Goal: Information Seeking & Learning: Learn about a topic

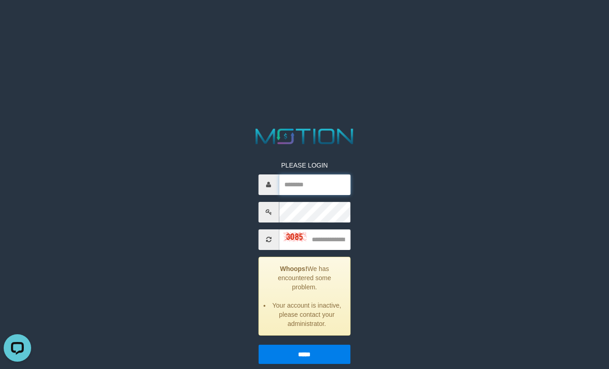
click at [318, 189] on input "text" at bounding box center [315, 185] width 72 height 21
type input "**********"
type input "****"
click at [258, 345] on input "*****" at bounding box center [304, 354] width 93 height 19
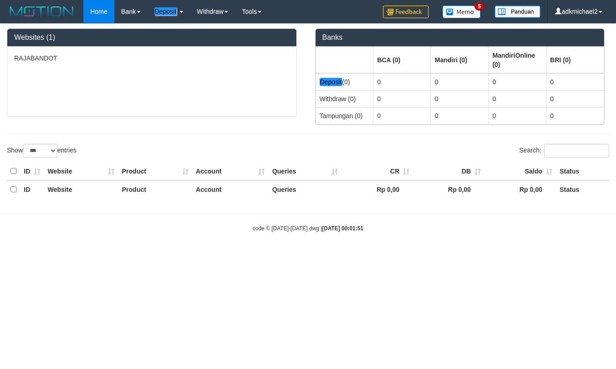
select select "***"
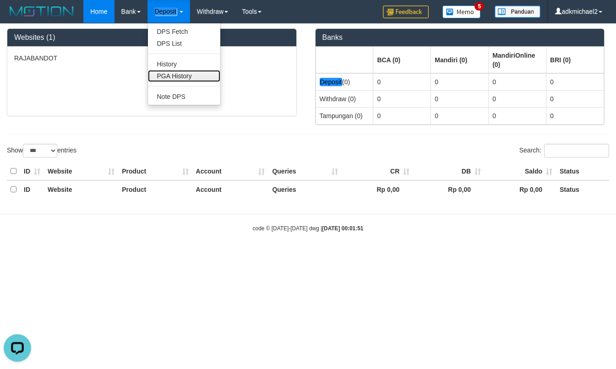
click at [190, 76] on link "PGA History" at bounding box center [184, 76] width 72 height 12
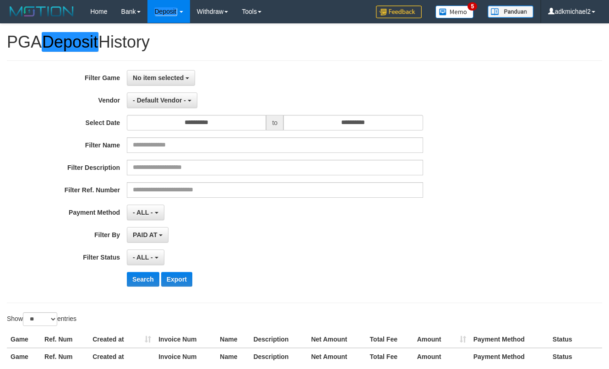
select select
select select "**"
click at [163, 76] on span "No item selected" at bounding box center [158, 77] width 51 height 7
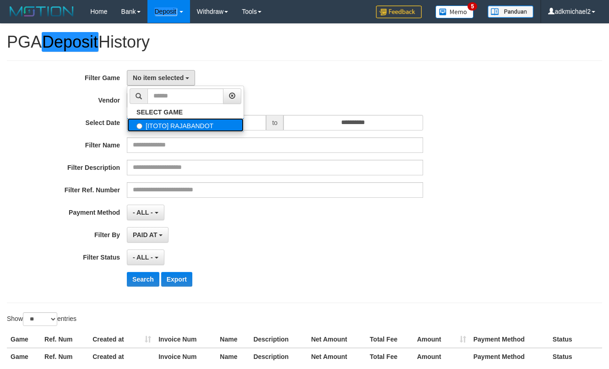
click at [161, 122] on label "[ITOTO] RAJABANDOT" at bounding box center [185, 125] width 116 height 14
select select "***"
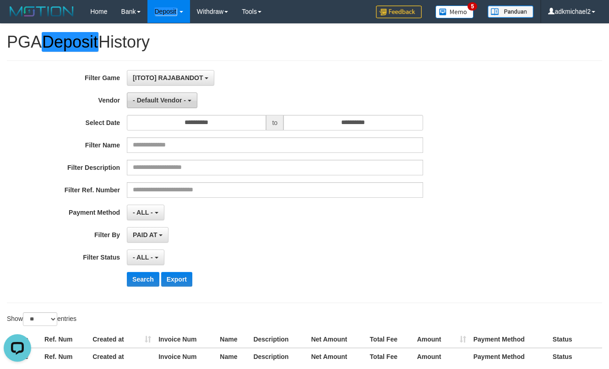
click at [175, 100] on span "- Default Vendor -" at bounding box center [159, 100] width 53 height 7
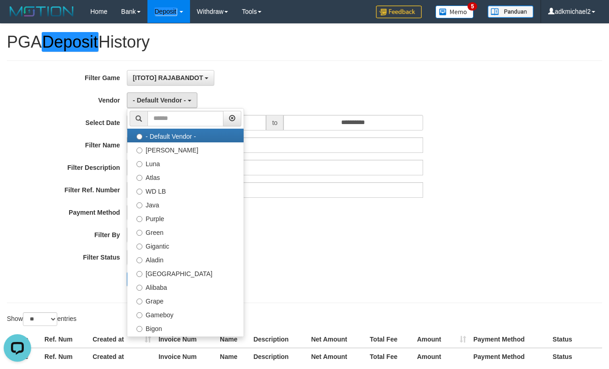
click at [265, 103] on div "- Default Vendor - - Default Vendor - [PERSON_NAME] Atlas WD LB Java Purple Gre…" at bounding box center [275, 101] width 296 height 16
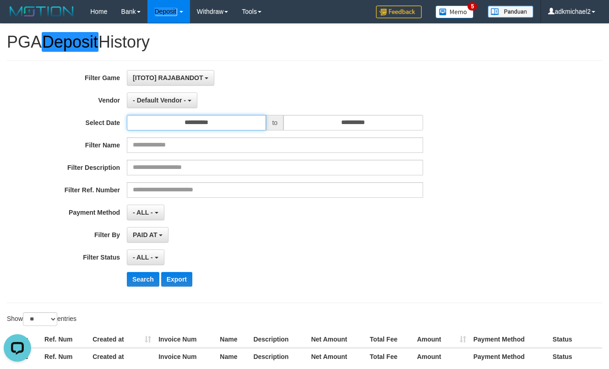
click at [234, 117] on input "**********" at bounding box center [196, 123] width 139 height 16
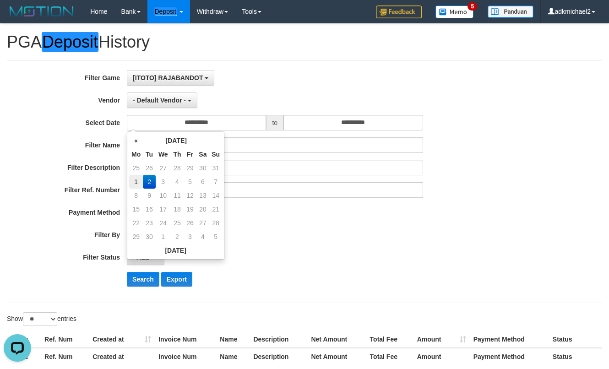
click at [134, 179] on td "1" at bounding box center [136, 182] width 14 height 14
type input "**********"
click at [388, 130] on input "**********" at bounding box center [353, 123] width 139 height 16
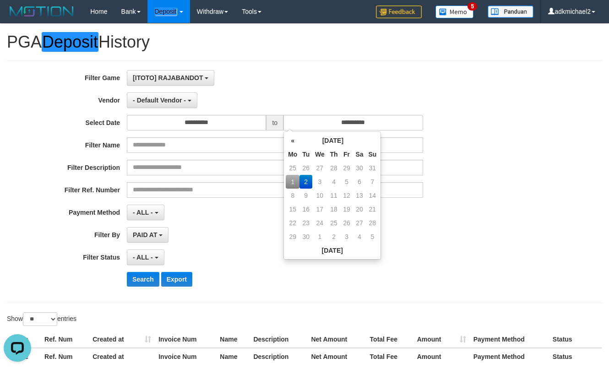
click at [295, 176] on td "1" at bounding box center [293, 182] width 14 height 14
type input "**********"
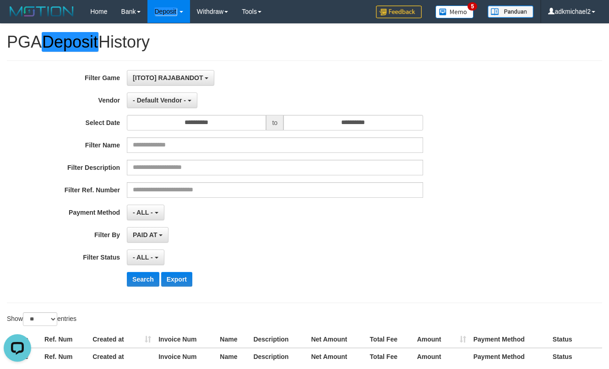
click at [349, 80] on div "[ITOTO] RAJABANDOT SELECT GAME [ITOTO] RAJABANDOT" at bounding box center [275, 78] width 296 height 16
click at [150, 104] on button "- Default Vendor -" at bounding box center [162, 101] width 71 height 16
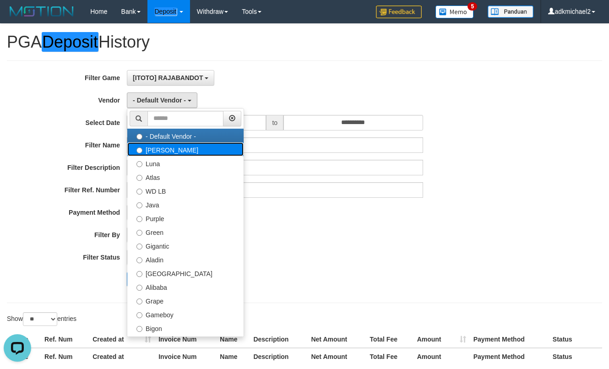
click at [146, 152] on label "[PERSON_NAME]" at bounding box center [185, 149] width 116 height 14
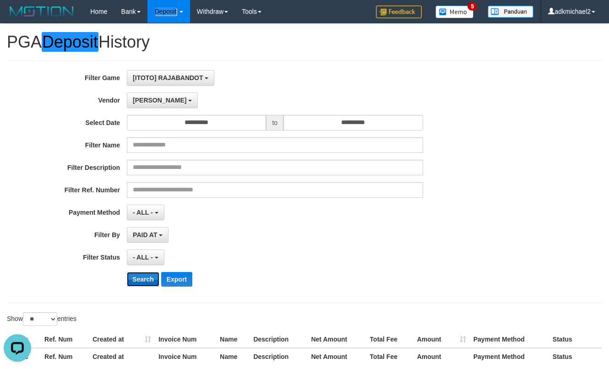
click at [138, 279] on button "Search" at bounding box center [143, 279] width 33 height 15
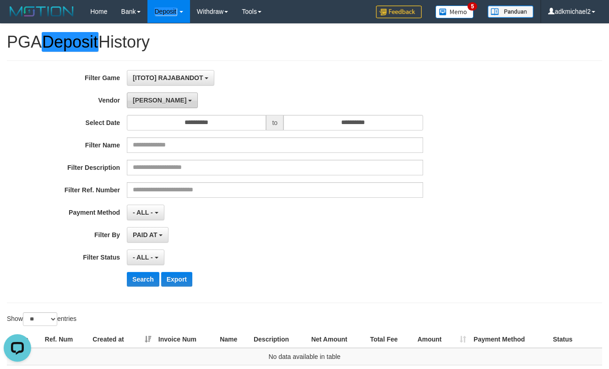
click at [148, 102] on button "[PERSON_NAME]" at bounding box center [162, 101] width 71 height 16
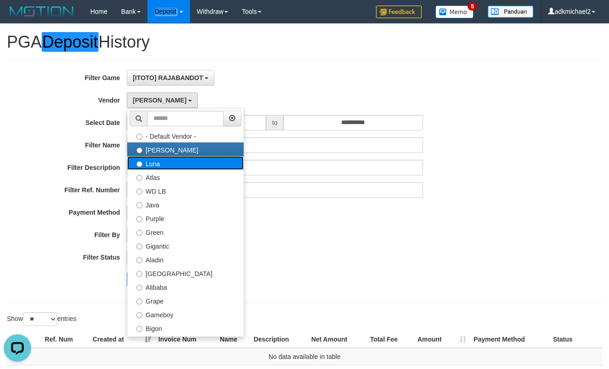
click at [157, 164] on label "Luna" at bounding box center [185, 163] width 116 height 14
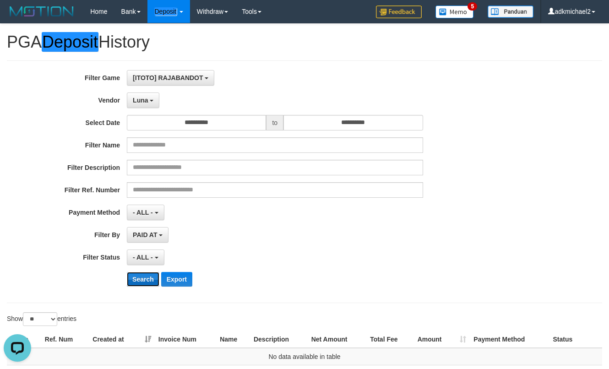
click at [145, 285] on button "Search" at bounding box center [143, 279] width 33 height 15
click at [145, 282] on button "Search" at bounding box center [143, 279] width 33 height 15
click at [140, 98] on span "Luna" at bounding box center [140, 100] width 15 height 7
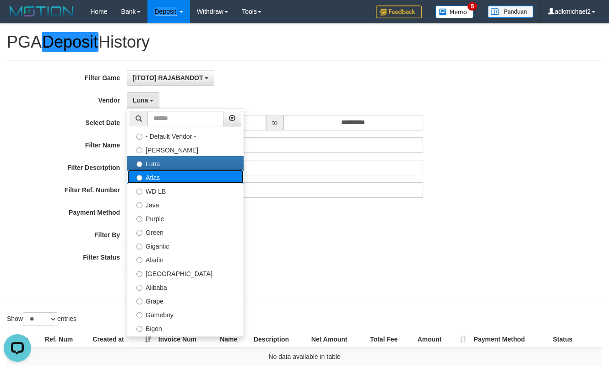
click at [153, 179] on label "Atlas" at bounding box center [185, 177] width 116 height 14
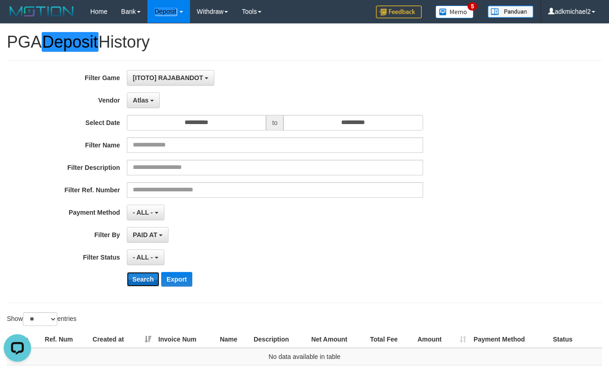
click at [140, 285] on button "Search" at bounding box center [143, 279] width 33 height 15
click at [146, 102] on span "Atlas" at bounding box center [141, 100] width 16 height 7
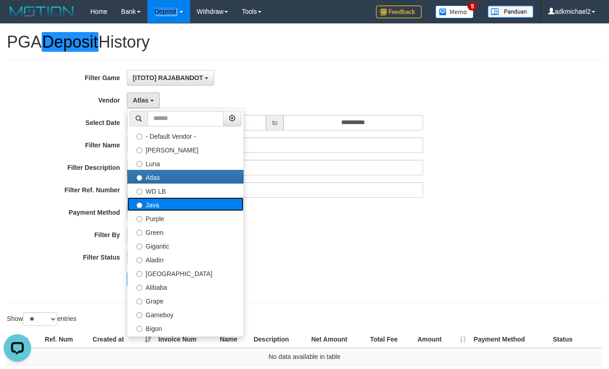
click at [165, 200] on label "Java" at bounding box center [185, 204] width 116 height 14
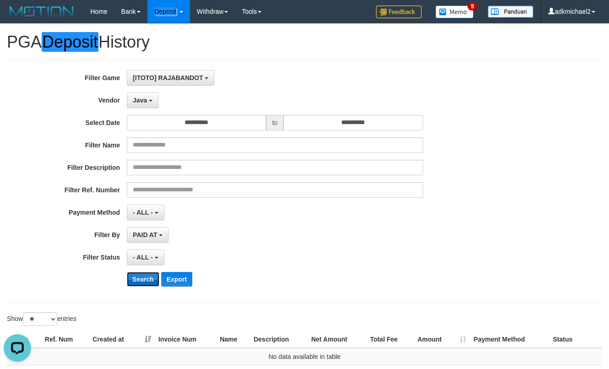
click at [141, 280] on button "Search" at bounding box center [143, 279] width 33 height 15
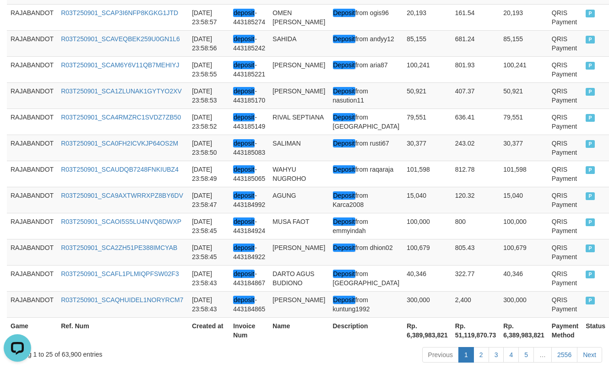
scroll to position [768, 0]
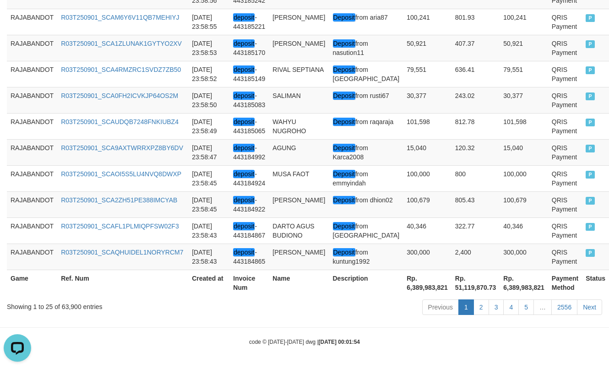
click at [404, 283] on th "Rp. 6,389,983,821" at bounding box center [427, 283] width 49 height 26
copy th "6,389,983,821"
click at [403, 291] on th "Rp. 6,389,983,821" at bounding box center [427, 283] width 49 height 26
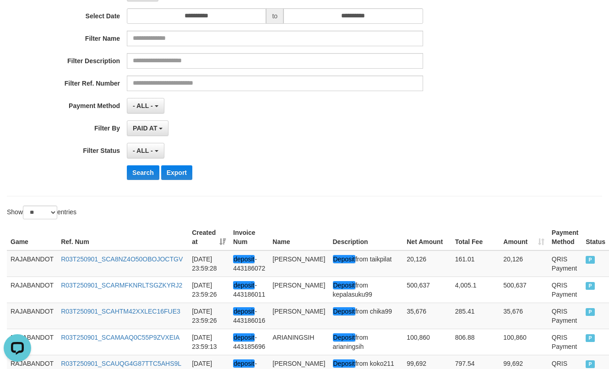
scroll to position [0, 0]
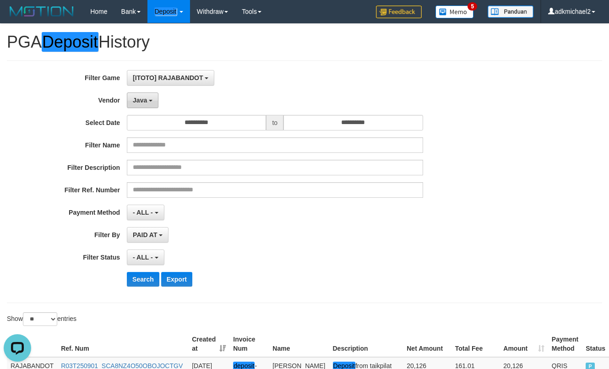
click at [135, 99] on span "Java" at bounding box center [140, 100] width 14 height 7
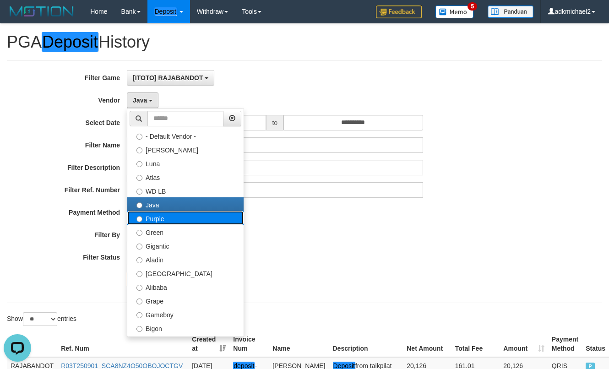
click at [169, 219] on label "Purple" at bounding box center [185, 218] width 116 height 14
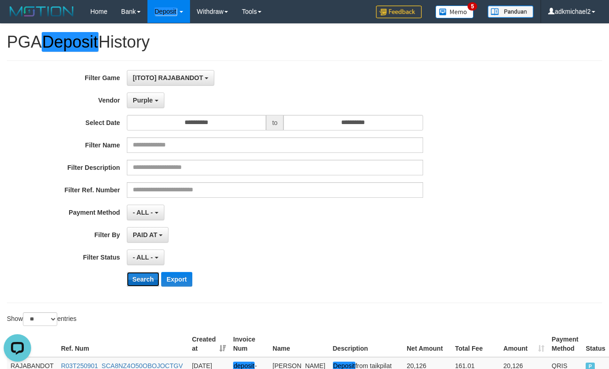
click at [131, 286] on button "Search" at bounding box center [143, 279] width 33 height 15
click at [141, 279] on button "Search" at bounding box center [143, 279] width 33 height 15
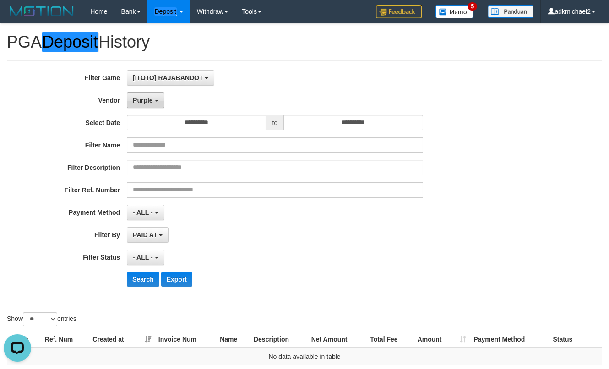
click at [160, 101] on button "Purple" at bounding box center [145, 101] width 37 height 16
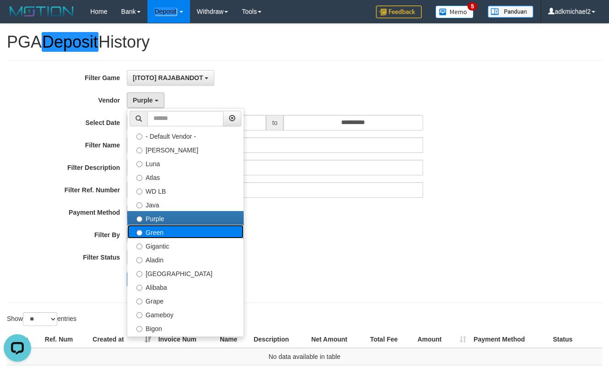
click at [153, 232] on label "Green" at bounding box center [185, 232] width 116 height 14
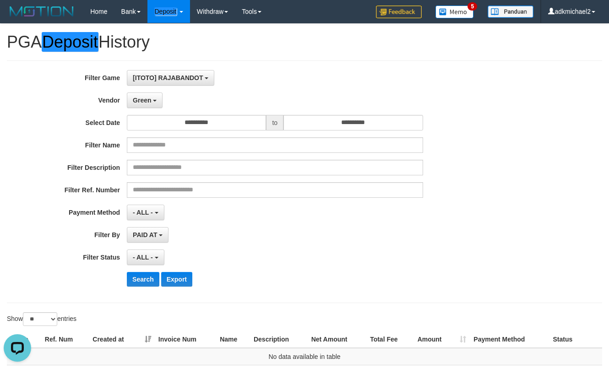
click at [137, 270] on div "**********" at bounding box center [254, 182] width 508 height 224
click at [141, 281] on button "Search" at bounding box center [143, 279] width 33 height 15
click at [148, 94] on button "Green" at bounding box center [145, 101] width 36 height 16
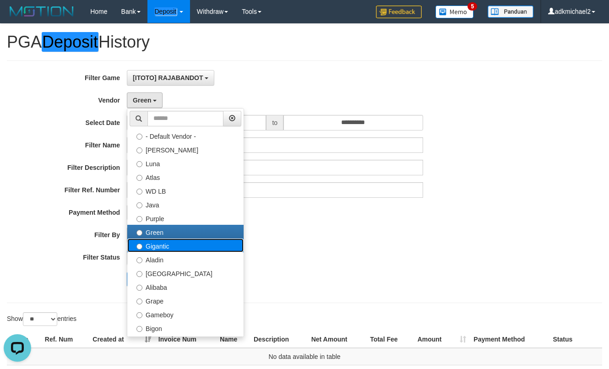
click at [149, 251] on label "Gigantic" at bounding box center [185, 246] width 116 height 14
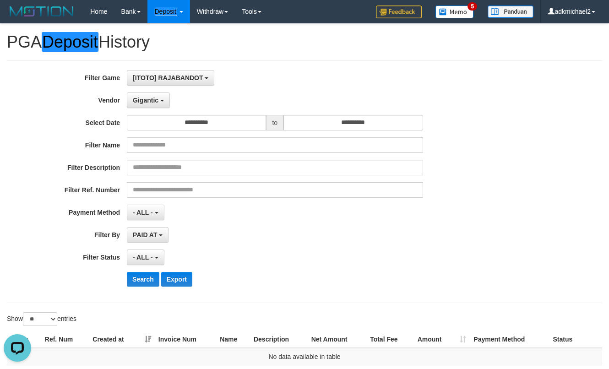
click at [141, 271] on div "**********" at bounding box center [254, 182] width 508 height 224
click at [141, 274] on button "Search" at bounding box center [143, 279] width 33 height 15
click at [162, 98] on button "Gigantic" at bounding box center [148, 101] width 43 height 16
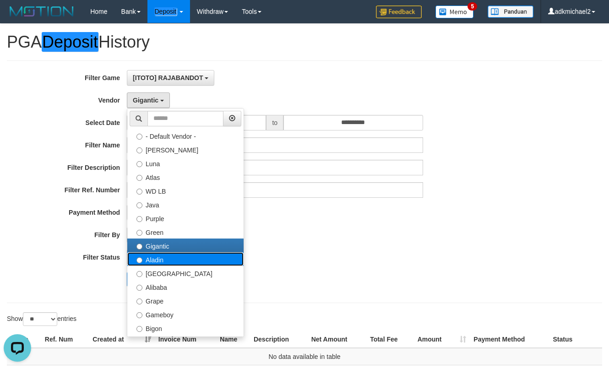
click at [156, 256] on label "Aladin" at bounding box center [185, 259] width 116 height 14
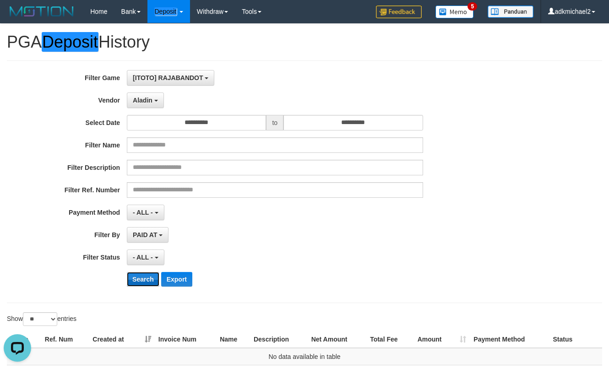
click at [141, 278] on button "Search" at bounding box center [143, 279] width 33 height 15
click at [165, 97] on div "Aladin - Default Vendor - Lucy Luna Atlas WD LB Java Purple Green Gigantic Alad…" at bounding box center [275, 101] width 296 height 16
click at [159, 98] on button "Aladin" at bounding box center [145, 101] width 37 height 16
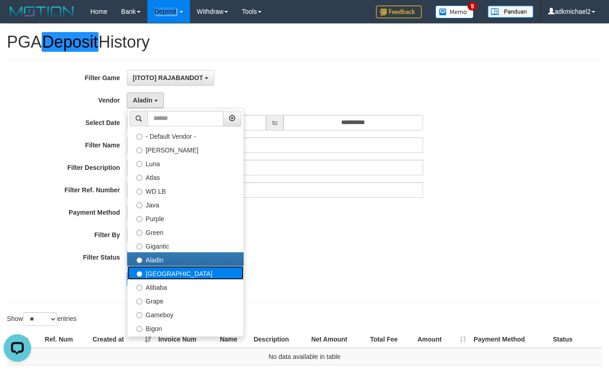
click at [165, 275] on label "Dubai" at bounding box center [185, 273] width 116 height 14
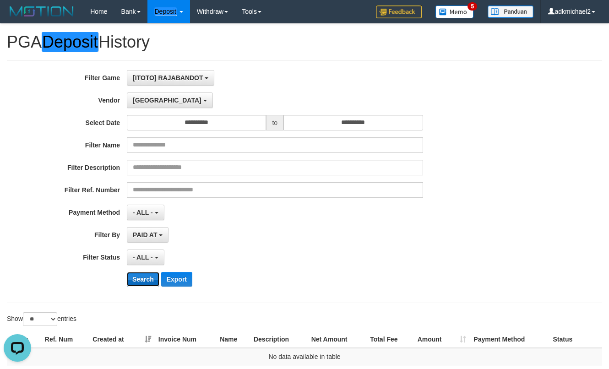
click at [148, 279] on button "Search" at bounding box center [143, 279] width 33 height 15
click at [145, 98] on span "Dubai" at bounding box center [167, 100] width 69 height 7
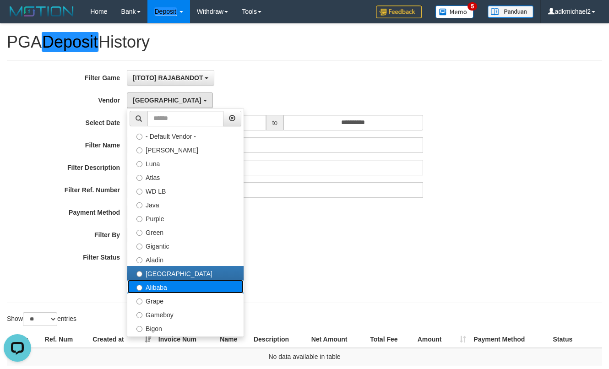
click at [147, 286] on label "Alibaba" at bounding box center [185, 287] width 116 height 14
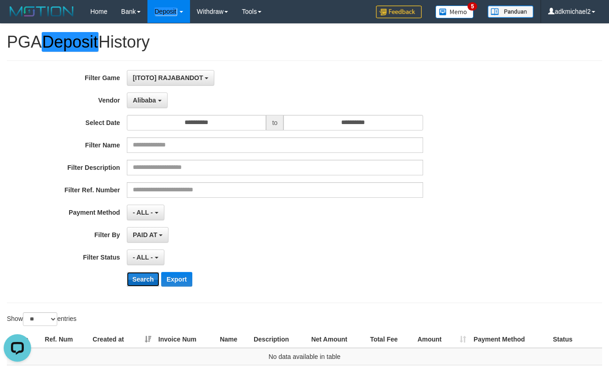
drag, startPoint x: 137, startPoint y: 282, endPoint x: 139, endPoint y: 255, distance: 27.5
click at [137, 283] on button "Search" at bounding box center [143, 279] width 33 height 15
click at [154, 98] on span "Alibaba" at bounding box center [144, 100] width 23 height 7
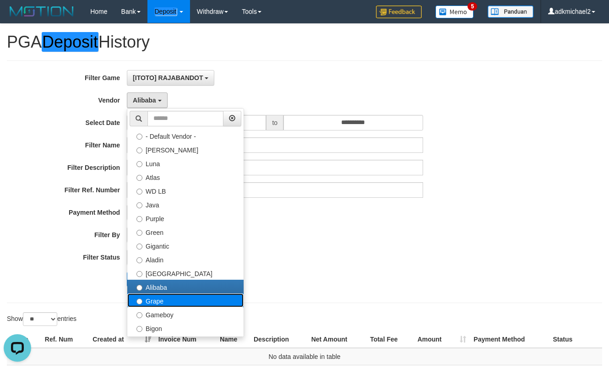
click at [160, 297] on label "Grape" at bounding box center [185, 301] width 116 height 14
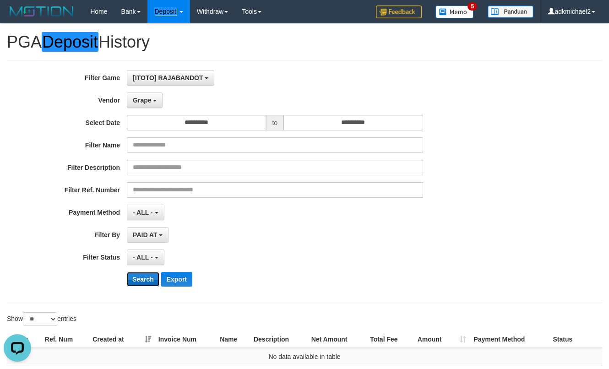
click at [130, 285] on button "Search" at bounding box center [143, 279] width 33 height 15
click at [136, 277] on button "Search" at bounding box center [143, 279] width 33 height 15
click at [145, 105] on button "Grape" at bounding box center [145, 101] width 36 height 16
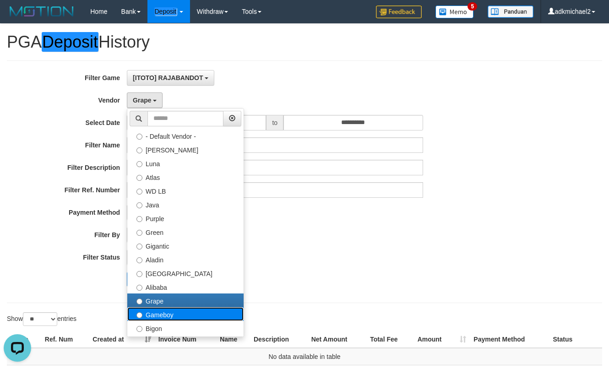
click at [163, 309] on label "Gameboy" at bounding box center [185, 314] width 116 height 14
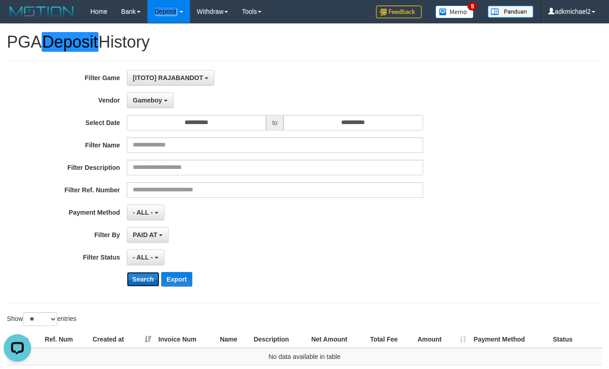
click at [149, 284] on button "Search" at bounding box center [143, 279] width 33 height 15
click at [151, 100] on span "Gameboy" at bounding box center [147, 100] width 29 height 7
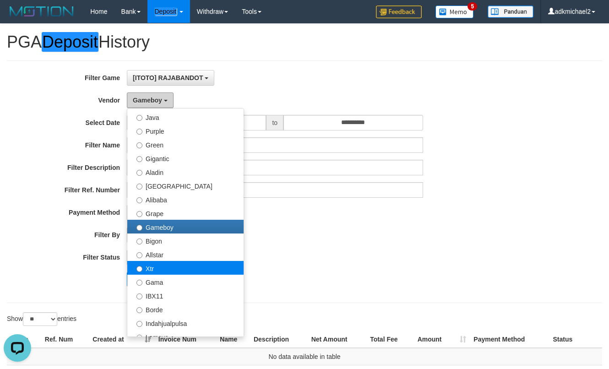
scroll to position [92, 0]
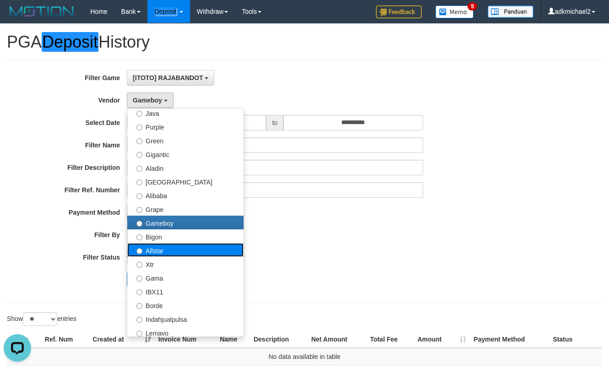
click at [164, 244] on label "Allstar" at bounding box center [185, 250] width 116 height 14
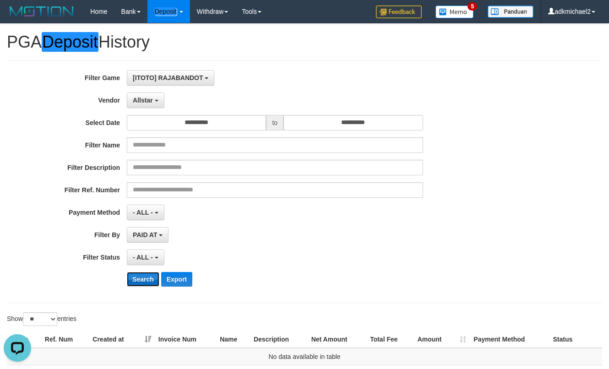
click at [149, 283] on button "Search" at bounding box center [143, 279] width 33 height 15
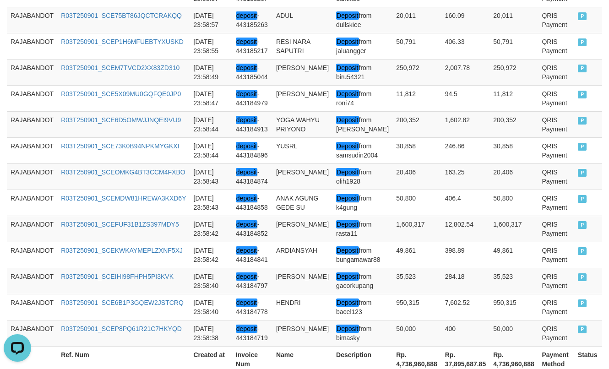
scroll to position [749, 0]
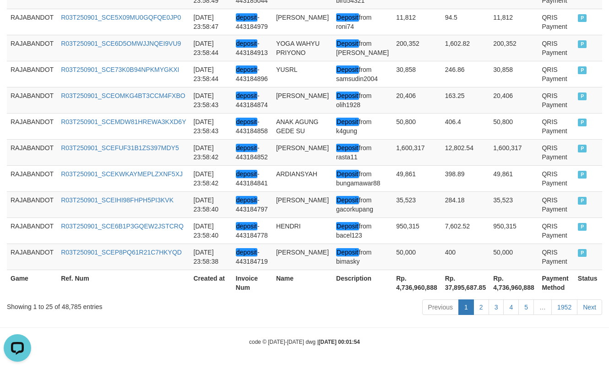
click at [402, 290] on th "Rp. 4,736,960,888" at bounding box center [417, 283] width 49 height 26
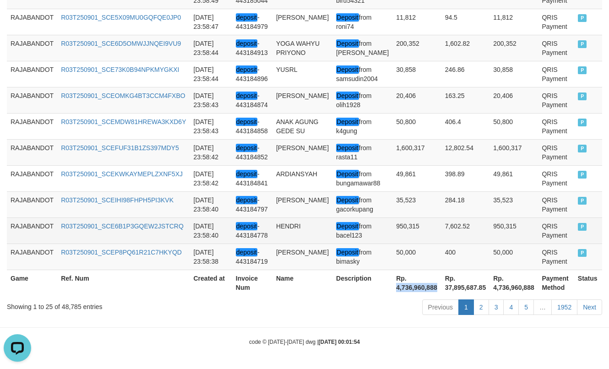
copy th "4,736,960,888"
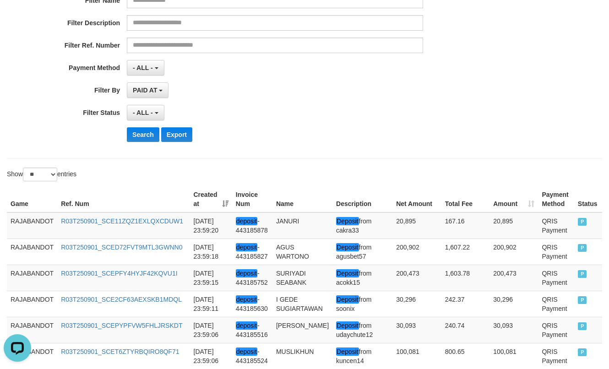
scroll to position [0, 0]
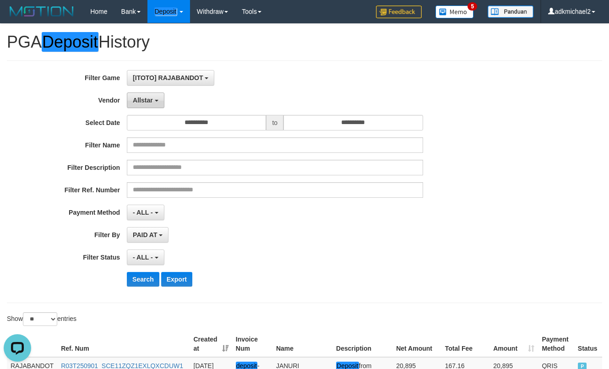
click at [143, 100] on span "Allstar" at bounding box center [143, 100] width 20 height 7
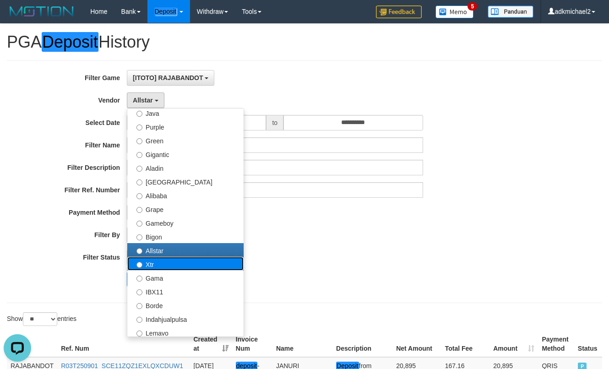
click at [182, 270] on label "Xtr" at bounding box center [185, 264] width 116 height 14
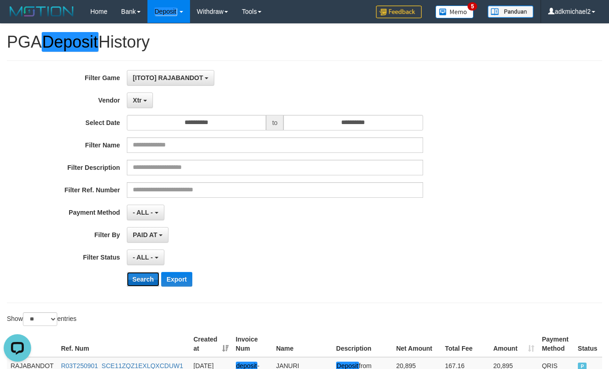
click at [132, 278] on button "Search" at bounding box center [143, 279] width 33 height 15
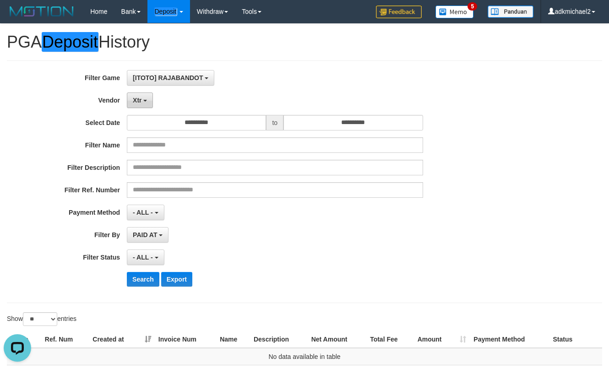
click at [140, 97] on span "Xtr" at bounding box center [137, 100] width 9 height 7
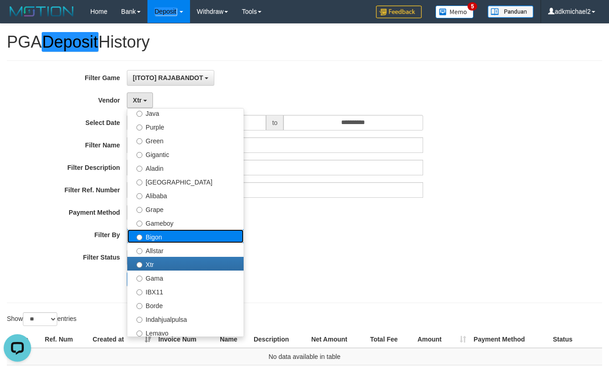
click at [158, 235] on label "Bigon" at bounding box center [185, 236] width 116 height 14
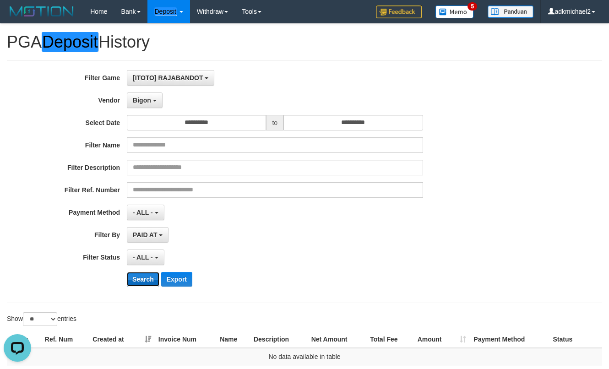
click at [134, 279] on button "Search" at bounding box center [143, 279] width 33 height 15
click at [148, 94] on button "Bigon" at bounding box center [145, 101] width 36 height 16
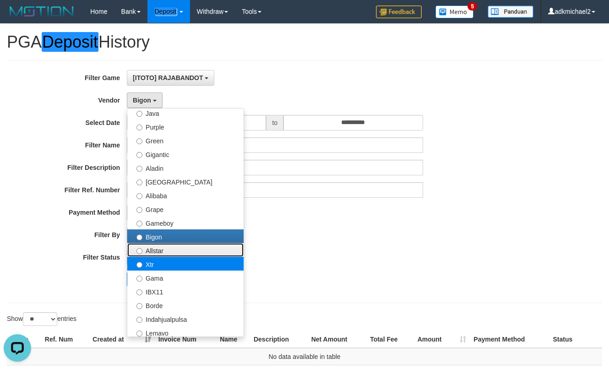
drag, startPoint x: 154, startPoint y: 254, endPoint x: 153, endPoint y: 264, distance: 9.6
click at [153, 264] on ul "- Default Vendor - Lucy Luna Atlas WD LB Java Purple Green Gigantic Aladin Duba…" at bounding box center [185, 222] width 117 height 229
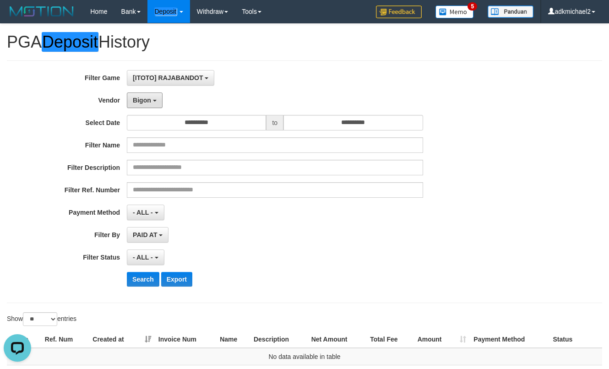
drag, startPoint x: 153, startPoint y: 106, endPoint x: 167, endPoint y: 182, distance: 77.4
click at [153, 105] on button "Bigon" at bounding box center [145, 101] width 36 height 16
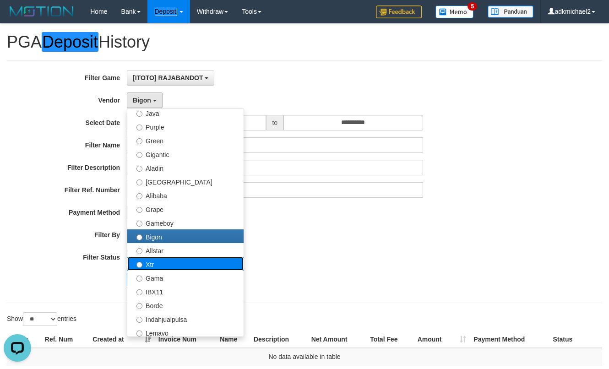
click at [151, 263] on label "Xtr" at bounding box center [185, 264] width 116 height 14
select select "**********"
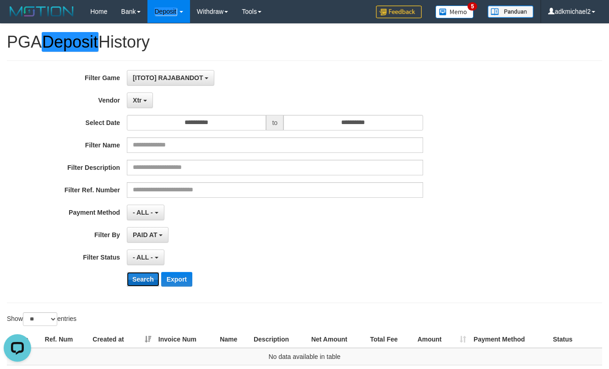
click at [139, 280] on button "Search" at bounding box center [143, 279] width 33 height 15
click at [148, 99] on button "Xtr" at bounding box center [140, 101] width 26 height 16
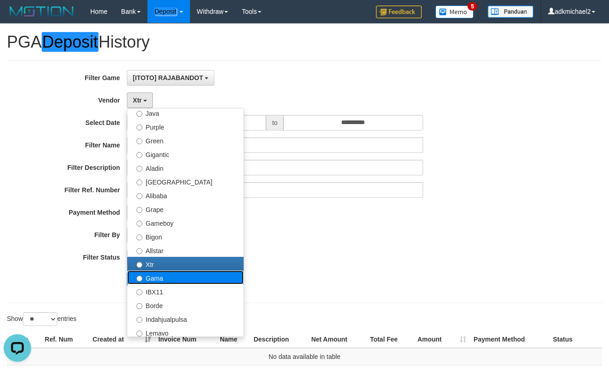
click at [157, 282] on label "Gama" at bounding box center [185, 278] width 116 height 14
select select "**********"
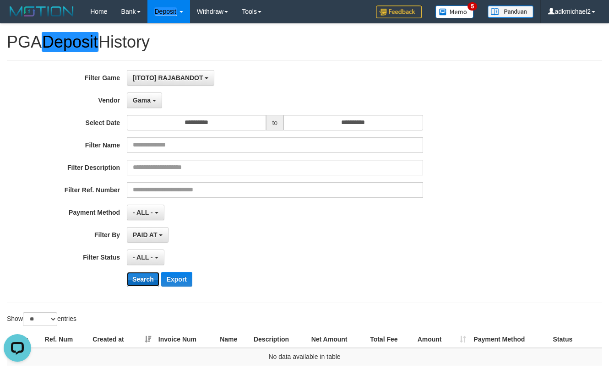
click at [145, 279] on button "Search" at bounding box center [143, 279] width 33 height 15
drag, startPoint x: 144, startPoint y: 100, endPoint x: 150, endPoint y: 124, distance: 24.1
click at [144, 100] on span "Gama" at bounding box center [142, 100] width 18 height 7
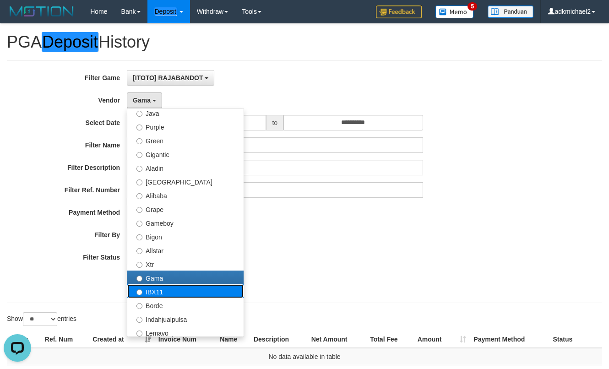
click at [166, 291] on label "IBX11" at bounding box center [185, 291] width 116 height 14
select select "**********"
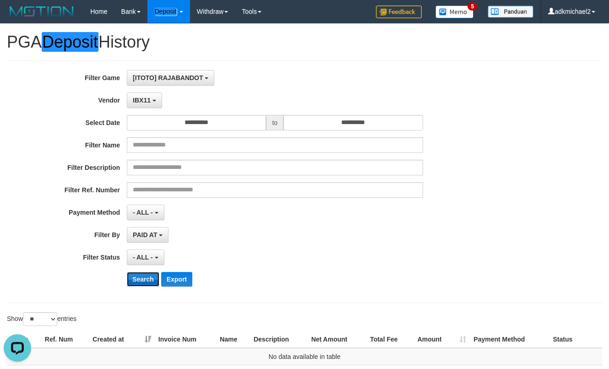
click at [144, 283] on button "Search" at bounding box center [143, 279] width 33 height 15
click at [150, 101] on span "IBX11" at bounding box center [142, 100] width 18 height 7
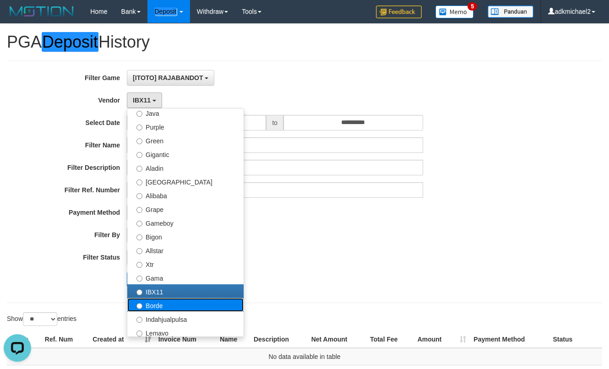
click at [150, 300] on label "Borde" at bounding box center [185, 305] width 116 height 14
select select "**********"
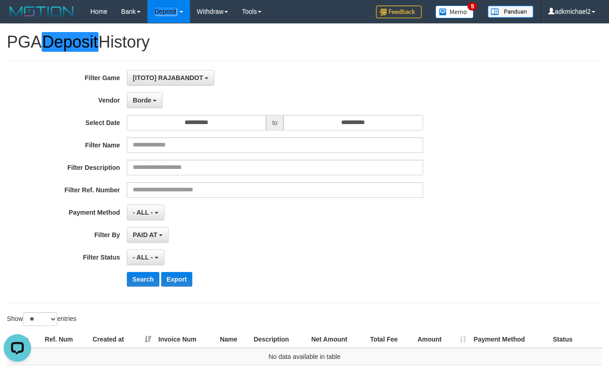
click at [143, 289] on div "**********" at bounding box center [254, 182] width 508 height 224
click at [142, 284] on button "Search" at bounding box center [143, 279] width 33 height 15
click at [151, 97] on span "Borde" at bounding box center [142, 100] width 18 height 7
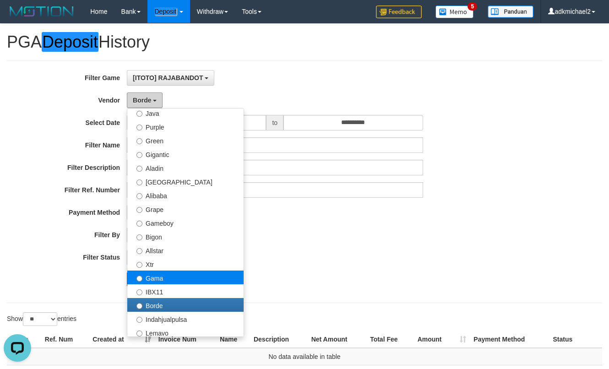
scroll to position [183, 0]
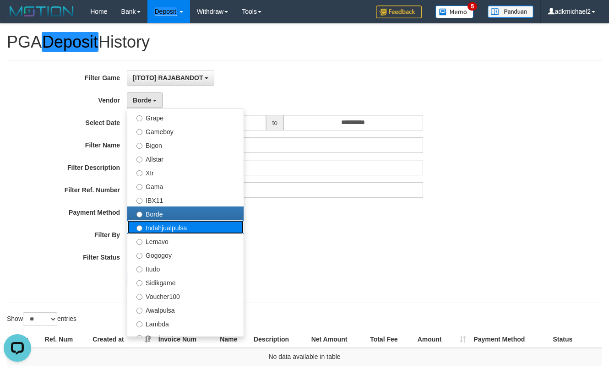
click at [158, 224] on label "Indahjualpulsa" at bounding box center [185, 227] width 116 height 14
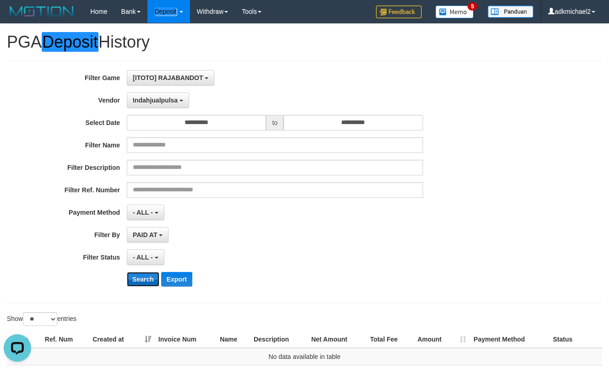
click at [140, 277] on button "Search" at bounding box center [143, 279] width 33 height 15
click at [159, 97] on span "Indahjualpulsa" at bounding box center [155, 100] width 45 height 7
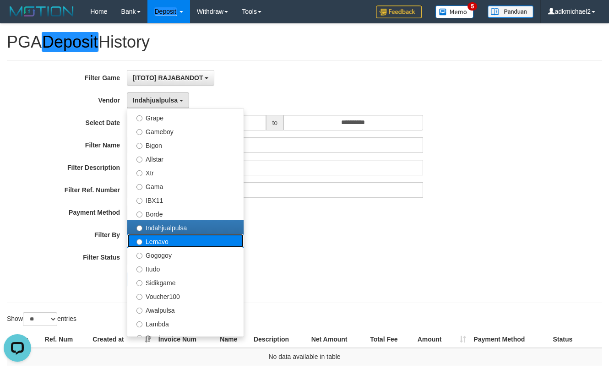
click at [153, 240] on label "Lemavo" at bounding box center [185, 241] width 116 height 14
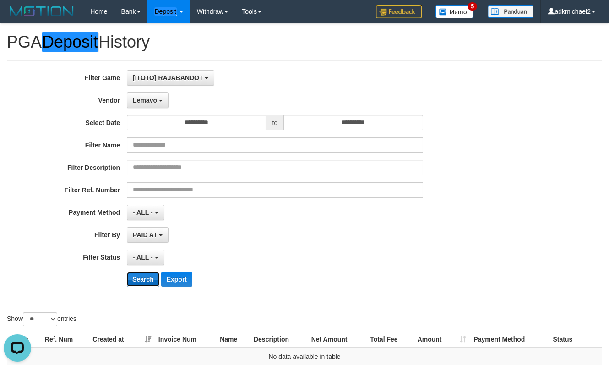
click at [144, 284] on button "Search" at bounding box center [143, 279] width 33 height 15
click at [153, 102] on span "Lemavo" at bounding box center [145, 100] width 24 height 7
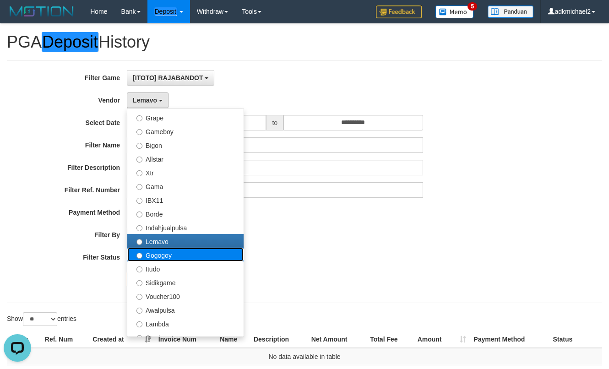
click at [162, 251] on label "Gogogoy" at bounding box center [185, 255] width 116 height 14
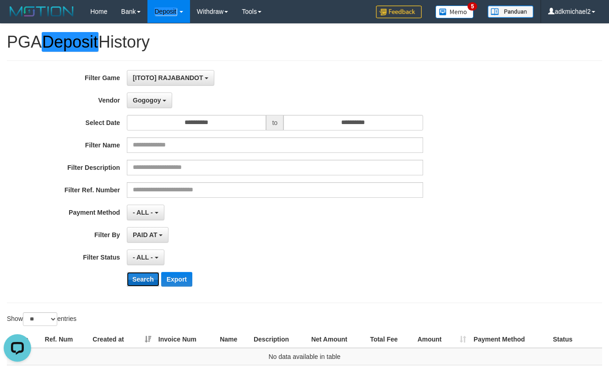
click at [147, 278] on button "Search" at bounding box center [143, 279] width 33 height 15
click at [159, 101] on span "Gogogoy" at bounding box center [147, 100] width 28 height 7
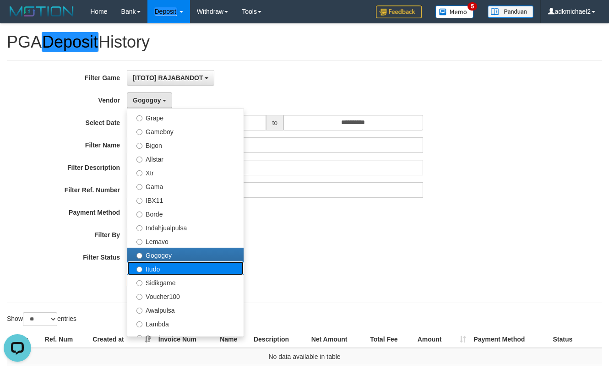
click at [158, 270] on label "Itudo" at bounding box center [185, 269] width 116 height 14
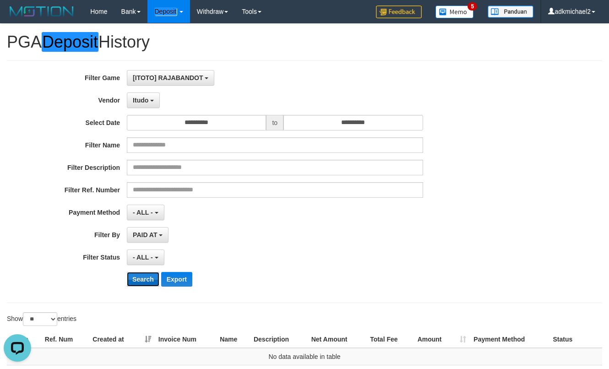
click at [144, 276] on button "Search" at bounding box center [143, 279] width 33 height 15
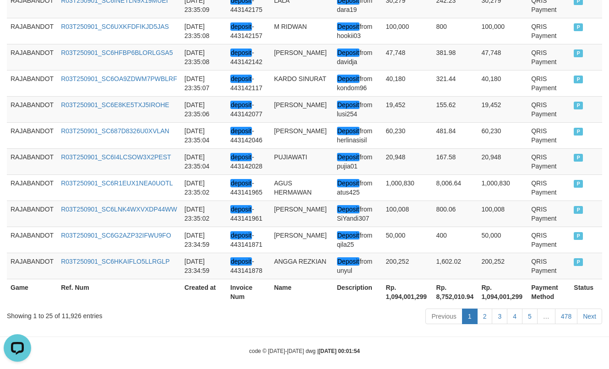
scroll to position [740, 0]
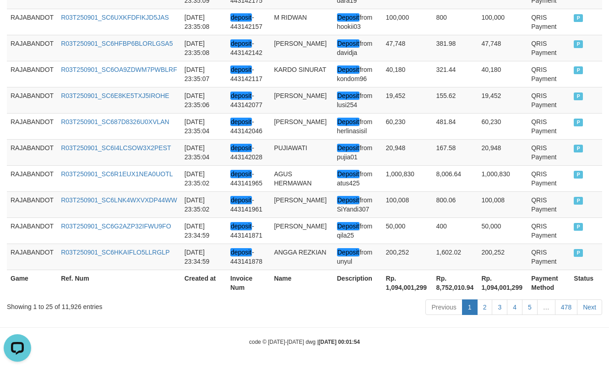
click at [398, 292] on th "Rp. 1,094,001,299" at bounding box center [407, 283] width 50 height 26
copy th "1,094,001,299"
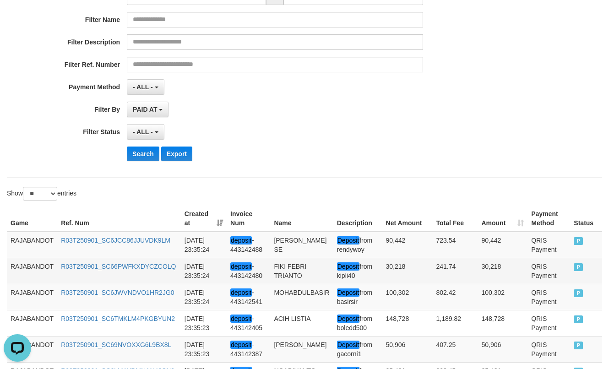
scroll to position [7, 0]
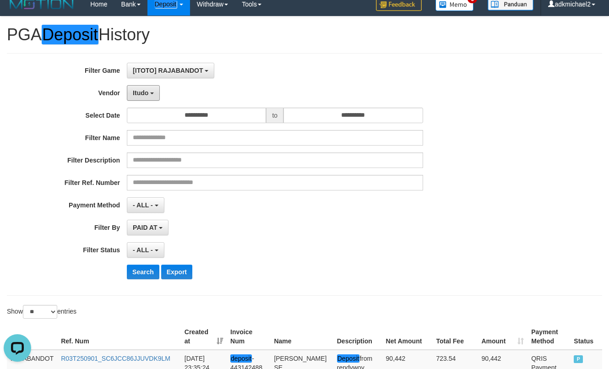
drag, startPoint x: 134, startPoint y: 93, endPoint x: 147, endPoint y: 103, distance: 15.8
click at [135, 93] on span "Itudo" at bounding box center [141, 92] width 16 height 7
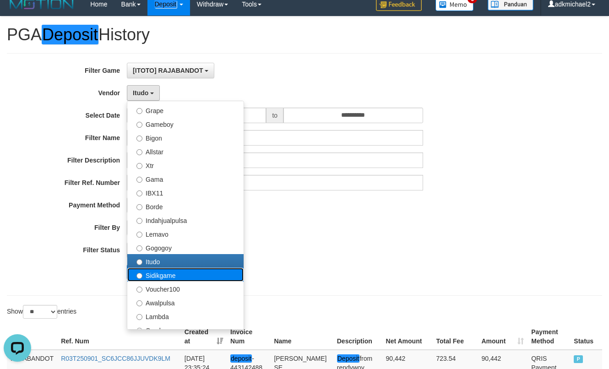
click at [162, 280] on label "Sidikgame" at bounding box center [185, 275] width 116 height 14
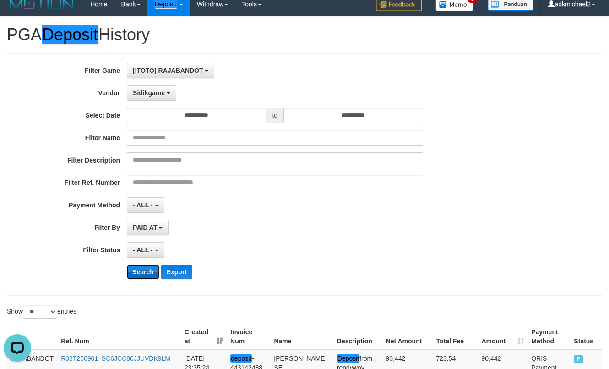
click at [148, 271] on button "Search" at bounding box center [143, 272] width 33 height 15
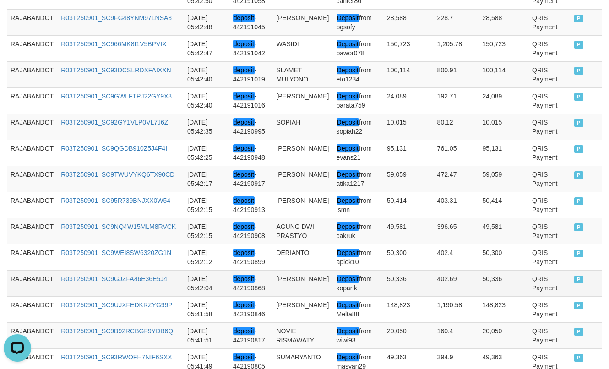
scroll to position [749, 0]
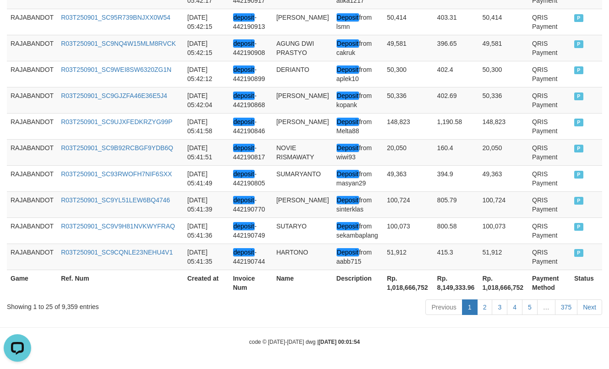
click at [400, 289] on th "Rp. 1,018,666,752" at bounding box center [408, 283] width 50 height 26
copy th "1,018,666,752"
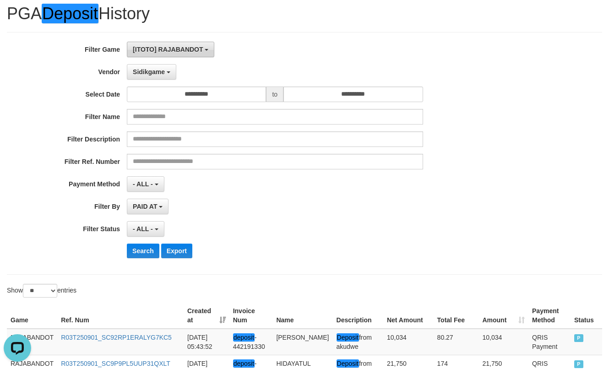
scroll to position [16, 0]
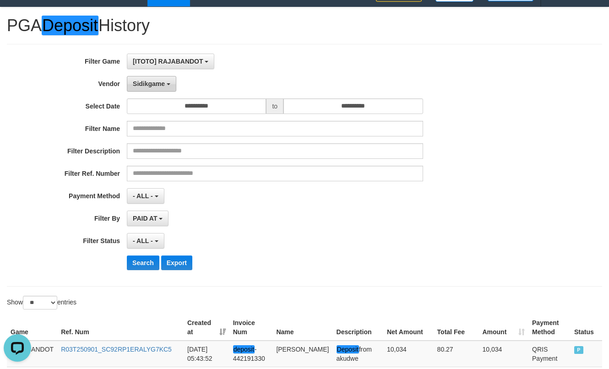
click at [153, 84] on span "Sidikgame" at bounding box center [149, 83] width 32 height 7
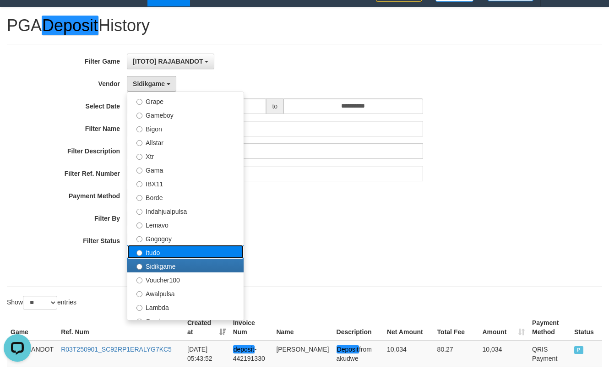
click at [148, 255] on label "Itudo" at bounding box center [185, 252] width 116 height 14
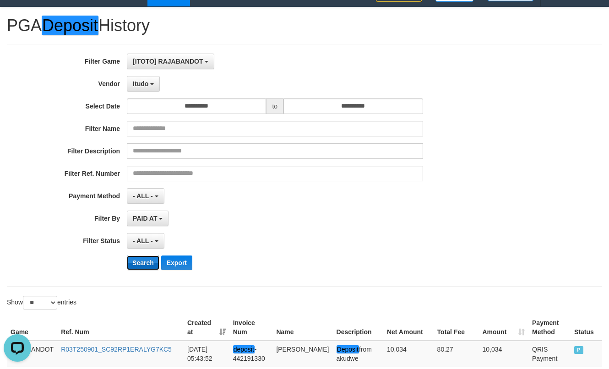
click at [144, 260] on button "Search" at bounding box center [143, 263] width 33 height 15
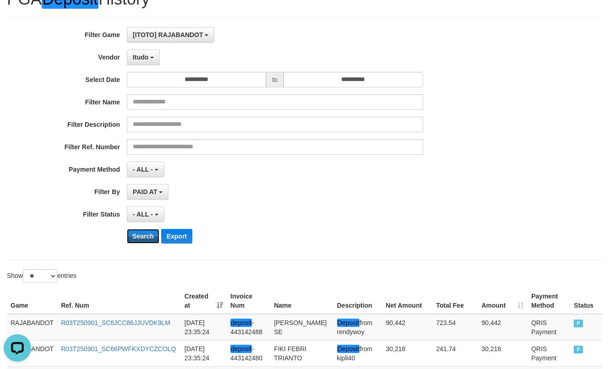
scroll to position [46, 0]
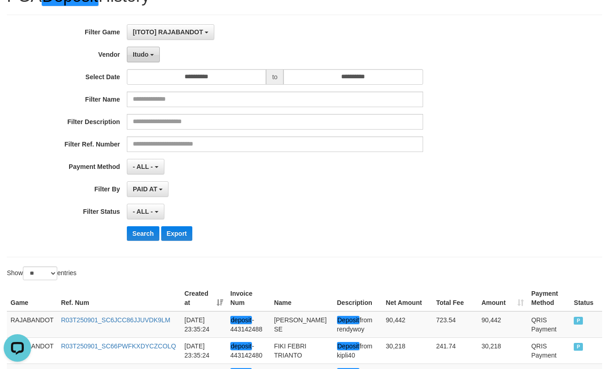
click at [142, 48] on button "Itudo" at bounding box center [143, 55] width 33 height 16
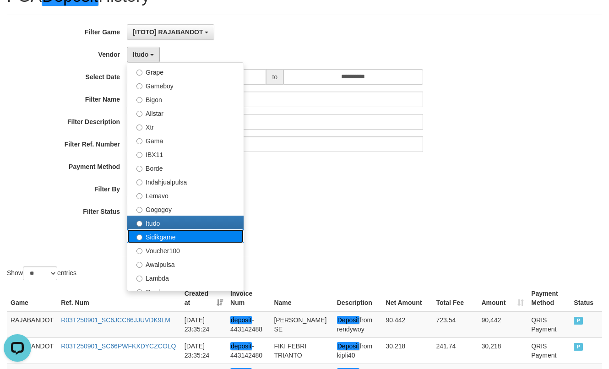
click at [171, 241] on label "Sidikgame" at bounding box center [185, 236] width 116 height 14
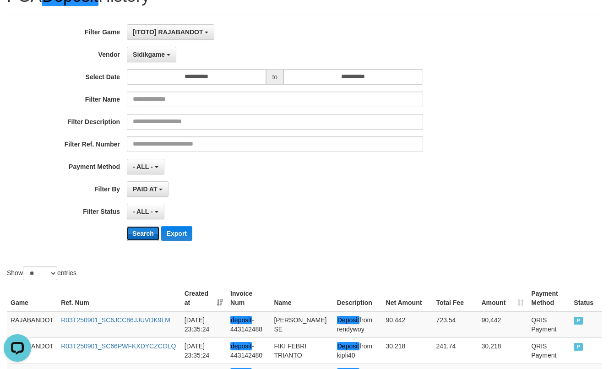
click at [143, 232] on button "Search" at bounding box center [143, 233] width 33 height 15
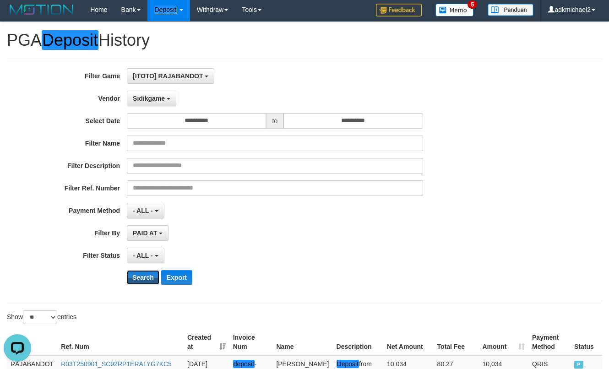
scroll to position [0, 0]
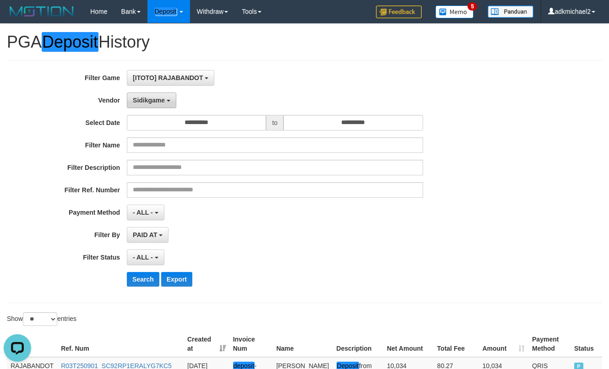
click at [159, 102] on span "Sidikgame" at bounding box center [149, 100] width 32 height 7
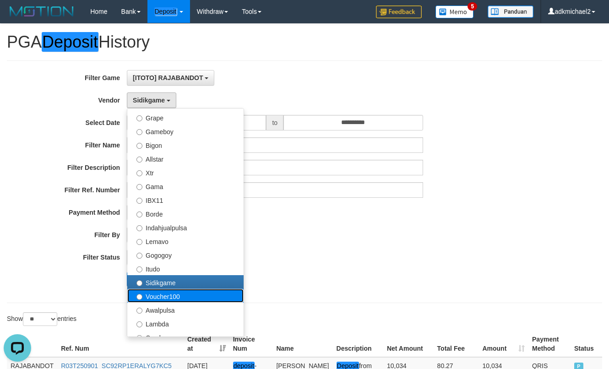
click at [179, 293] on label "Voucher100" at bounding box center [185, 296] width 116 height 14
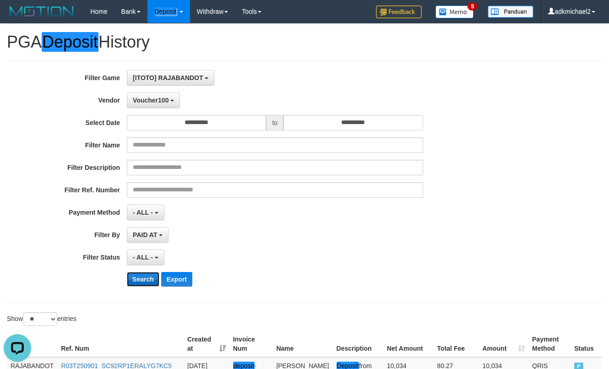
click at [145, 281] on button "Search" at bounding box center [143, 279] width 33 height 15
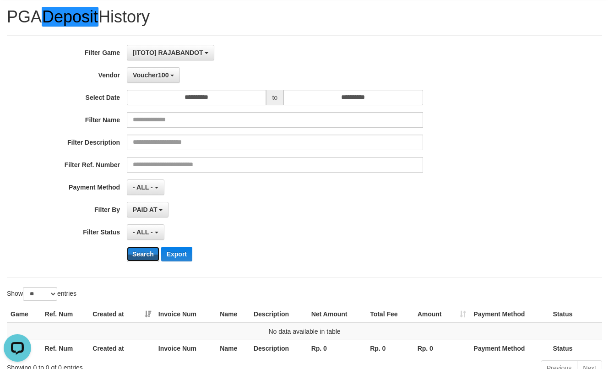
scroll to position [46, 0]
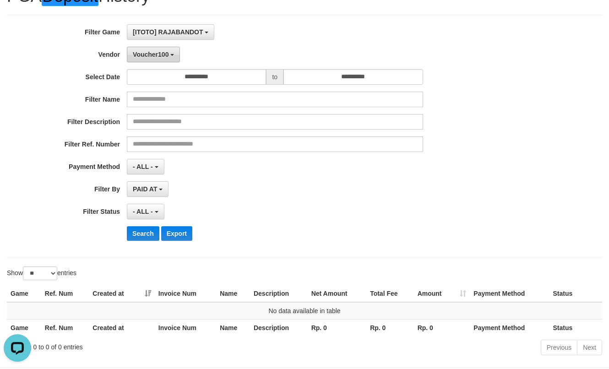
click at [164, 56] on span "Voucher100" at bounding box center [151, 54] width 36 height 7
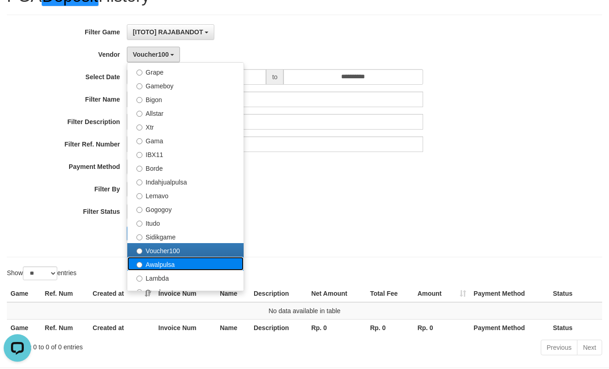
click at [154, 264] on label "Awalpulsa" at bounding box center [185, 264] width 116 height 14
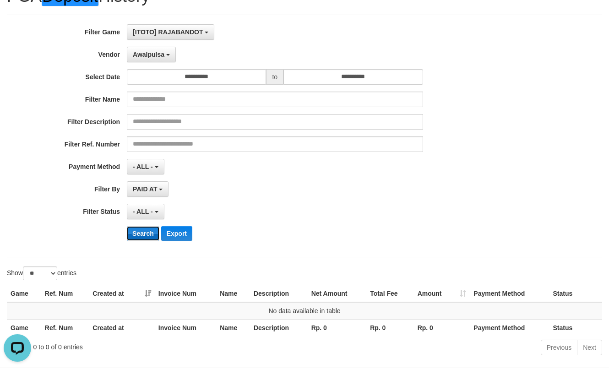
click at [143, 231] on button "Search" at bounding box center [143, 233] width 33 height 15
click at [157, 54] on span "Awalpulsa" at bounding box center [149, 54] width 32 height 7
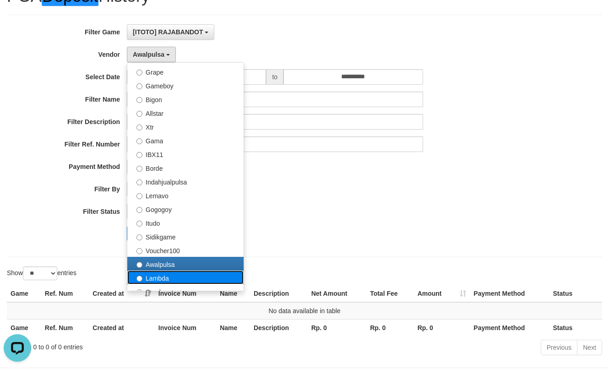
click at [160, 276] on label "Lambda" at bounding box center [185, 278] width 116 height 14
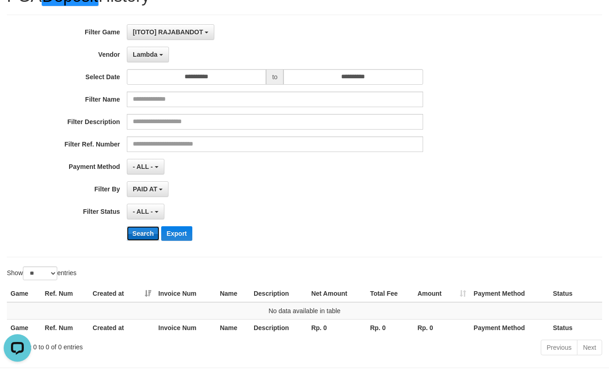
click at [142, 236] on button "Search" at bounding box center [143, 233] width 33 height 15
click at [158, 46] on div "**********" at bounding box center [254, 136] width 508 height 224
click at [159, 53] on button "Lambda" at bounding box center [148, 55] width 42 height 16
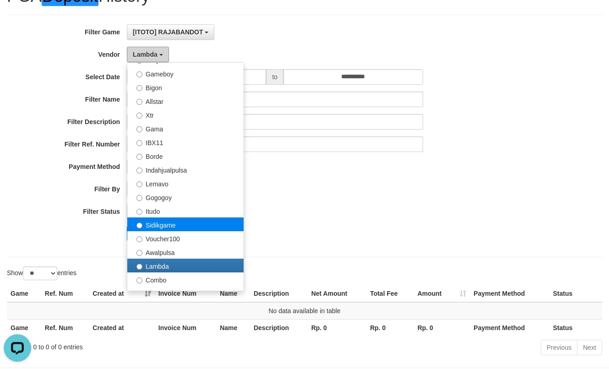
scroll to position [229, 0]
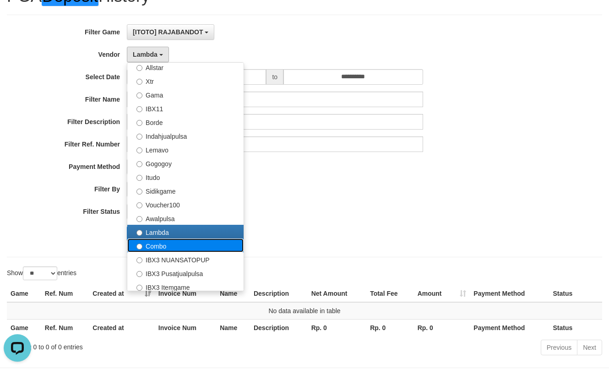
click at [164, 240] on label "Combo" at bounding box center [185, 246] width 116 height 14
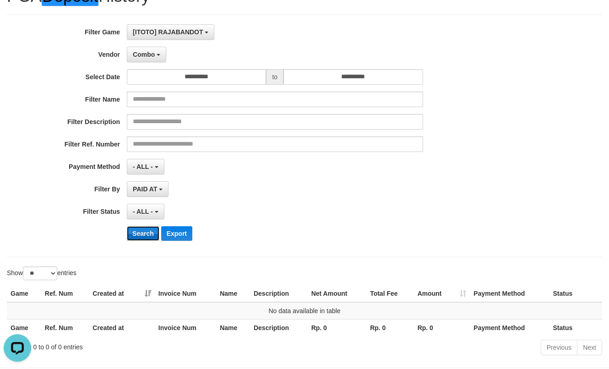
click at [138, 233] on button "Search" at bounding box center [143, 233] width 33 height 15
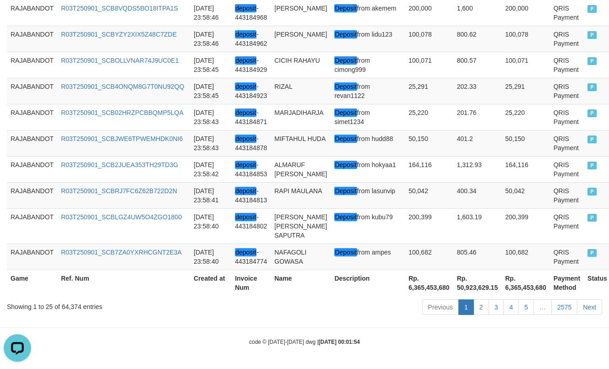
scroll to position [768, 0]
click at [407, 284] on th "Rp. 6,365,453,680" at bounding box center [429, 283] width 49 height 26
copy th "6,365,453,680"
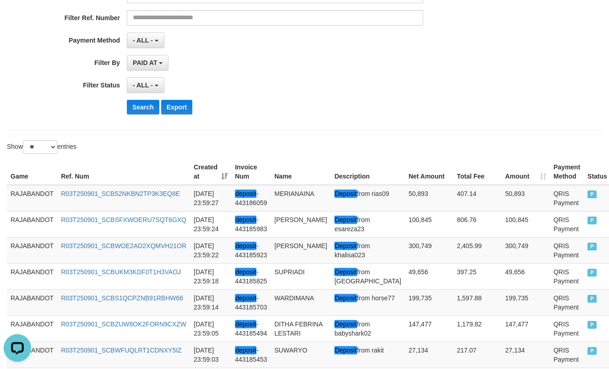
scroll to position [35, 0]
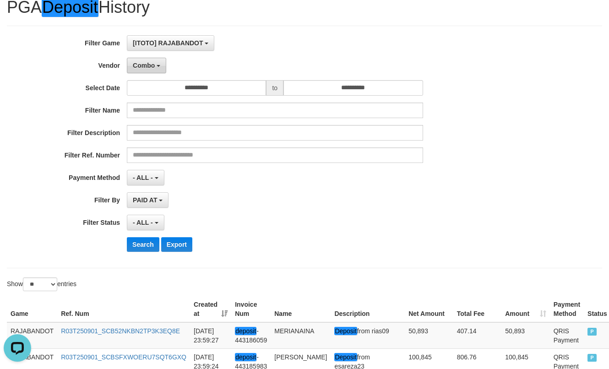
click at [147, 66] on span "Combo" at bounding box center [144, 65] width 22 height 7
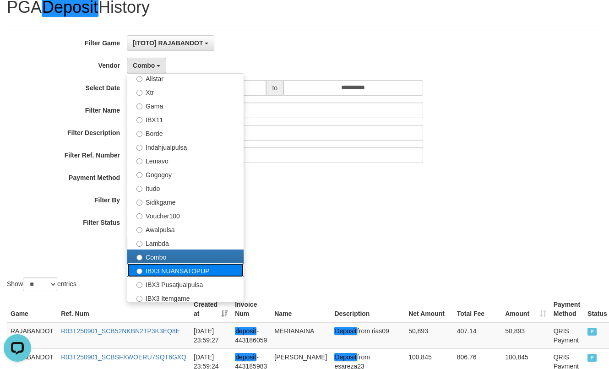
click at [177, 266] on label "IBX3 NUANSATOPUP" at bounding box center [185, 270] width 116 height 14
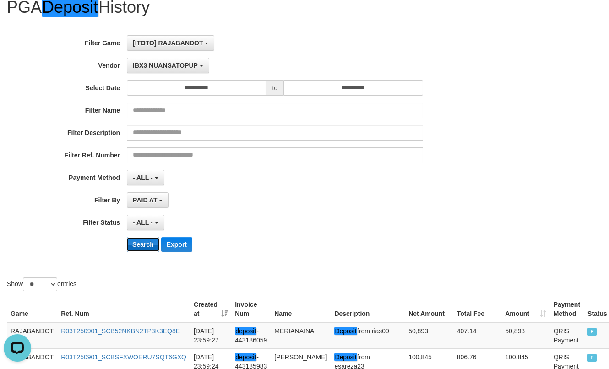
click at [142, 238] on button "Search" at bounding box center [143, 244] width 33 height 15
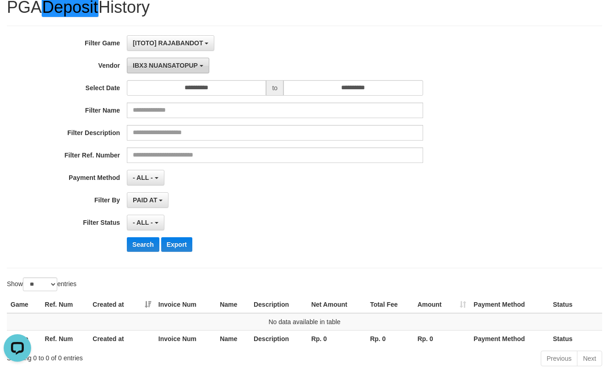
click at [166, 73] on button "IBX3 NUANSATOPUP" at bounding box center [168, 66] width 82 height 16
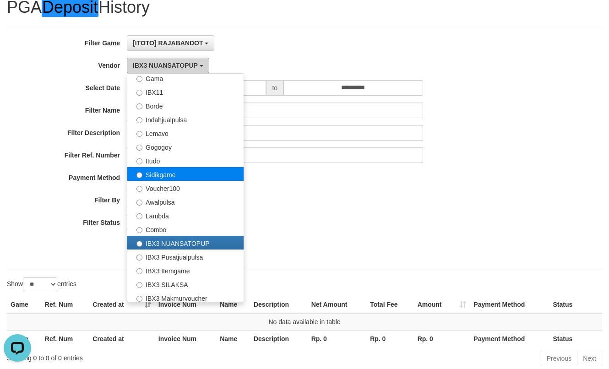
scroll to position [301, 0]
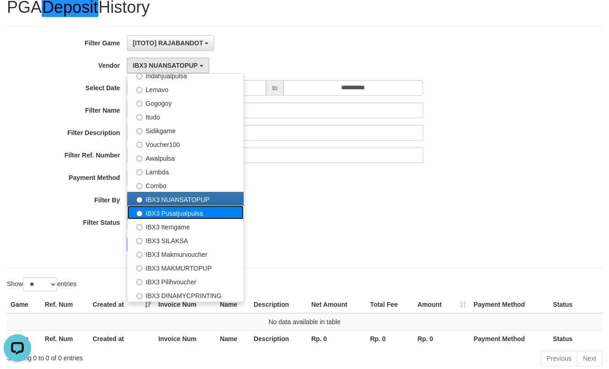
click at [164, 207] on label "IBX3 Pusatjualpulsa" at bounding box center [185, 213] width 116 height 14
select select "**********"
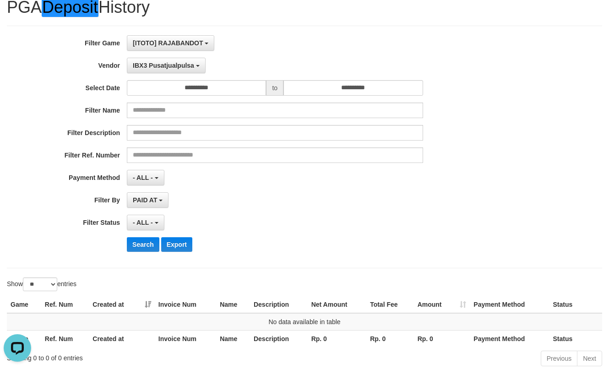
click at [149, 252] on div "**********" at bounding box center [254, 147] width 508 height 224
click at [148, 251] on button "Search" at bounding box center [143, 244] width 33 height 15
click at [163, 66] on span "IBX3 Pusatjualpulsa" at bounding box center [163, 65] width 61 height 7
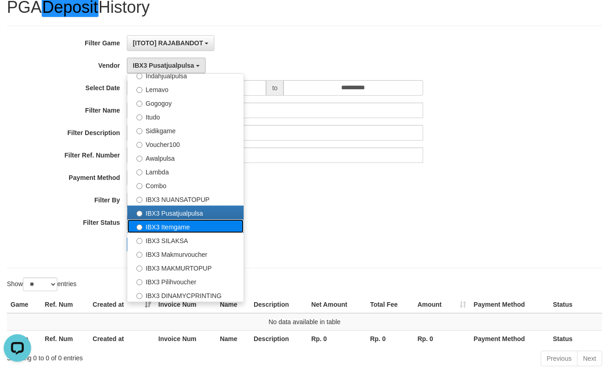
click at [176, 224] on label "IBX3 Itemgame" at bounding box center [185, 226] width 116 height 14
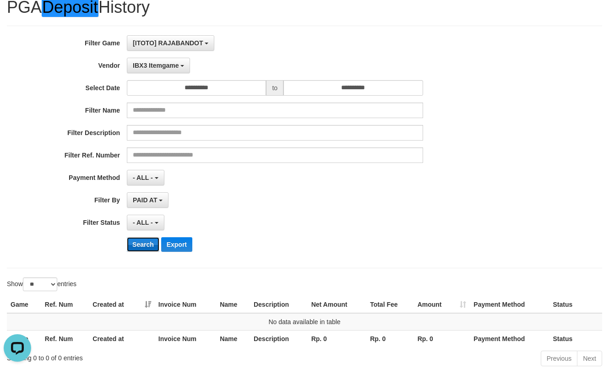
click at [136, 246] on button "Search" at bounding box center [143, 244] width 33 height 15
click at [172, 74] on div "**********" at bounding box center [254, 147] width 508 height 224
click at [172, 67] on span "IBX3 Itemgame" at bounding box center [156, 65] width 46 height 7
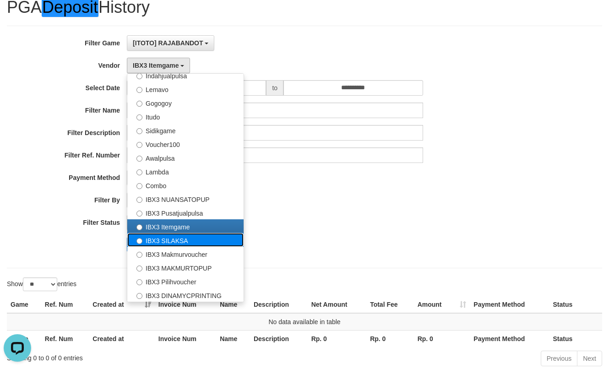
click at [173, 237] on label "IBX3 SILAKSA" at bounding box center [185, 240] width 116 height 14
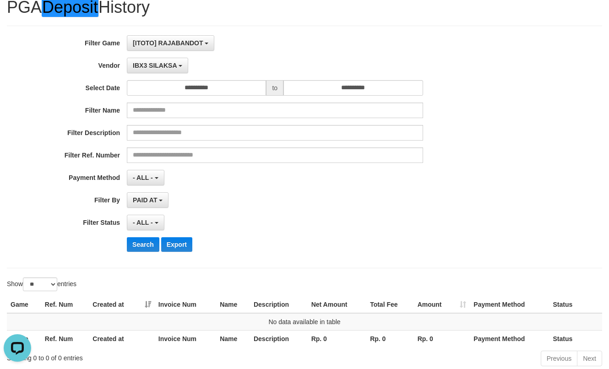
click at [143, 235] on div "**********" at bounding box center [254, 147] width 508 height 224
click at [142, 240] on button "Search" at bounding box center [143, 244] width 33 height 15
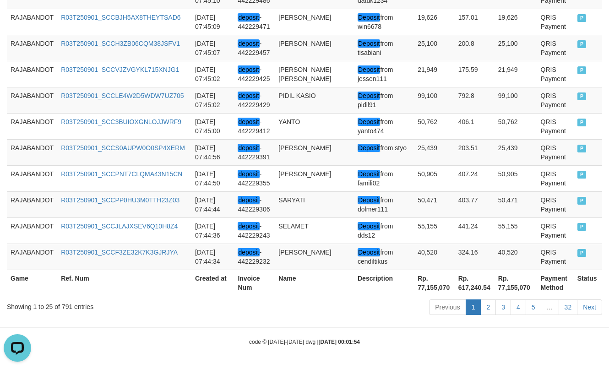
scroll to position [786, 0]
click at [414, 290] on th "Rp. 77,155,070" at bounding box center [434, 283] width 41 height 26
copy th "77,155,070"
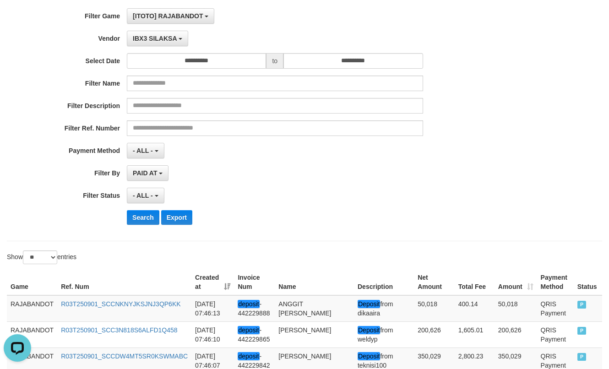
scroll to position [53, 0]
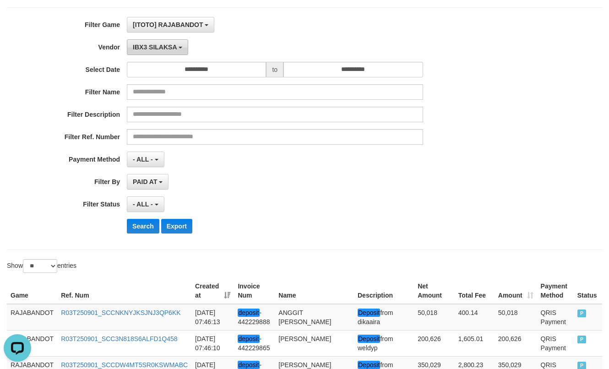
click at [168, 54] on button "IBX3 SILAKSA" at bounding box center [157, 47] width 61 height 16
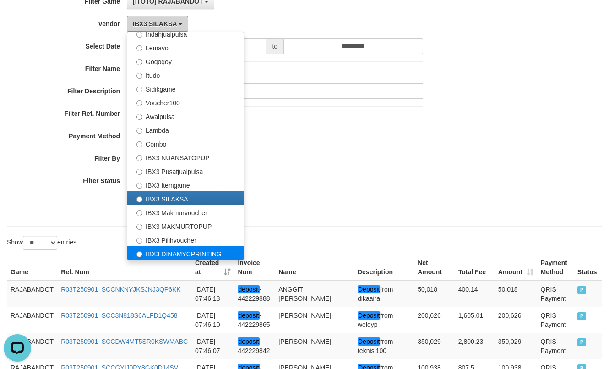
scroll to position [99, 0]
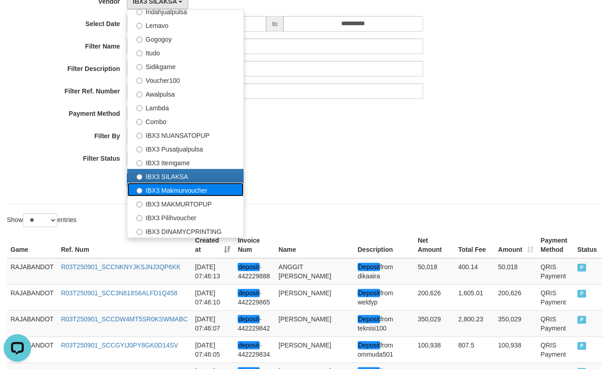
click at [187, 191] on label "IBX3 Makmurvoucher" at bounding box center [185, 190] width 116 height 14
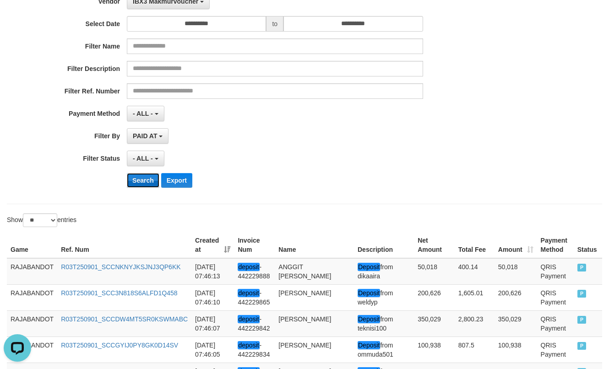
click at [146, 185] on button "Search" at bounding box center [143, 180] width 33 height 15
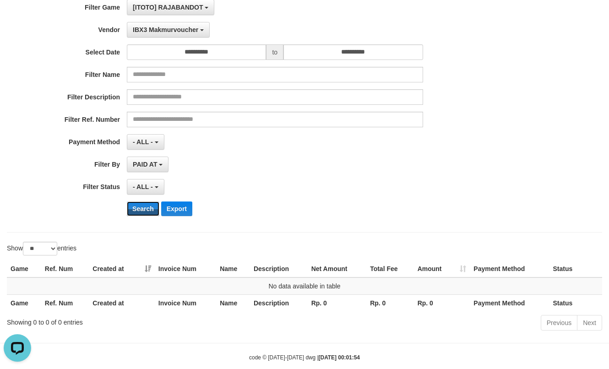
scroll to position [43, 0]
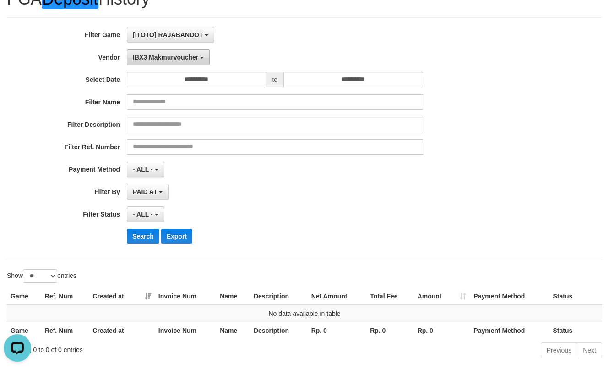
click at [170, 57] on span "IBX3 Makmurvoucher" at bounding box center [166, 57] width 66 height 7
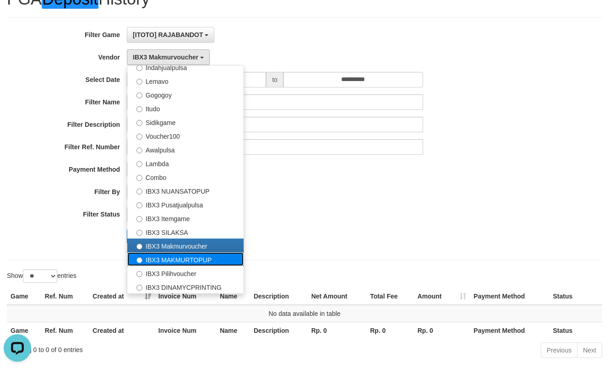
click at [152, 256] on label "IBX3 MAKMURTOPUP" at bounding box center [185, 259] width 116 height 14
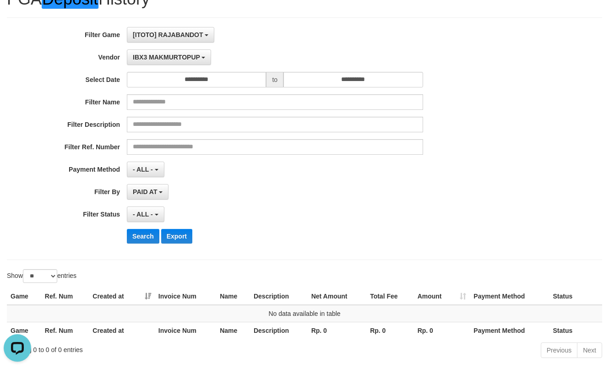
click at [142, 245] on div "**********" at bounding box center [254, 139] width 508 height 224
click at [142, 240] on button "Search" at bounding box center [143, 236] width 33 height 15
drag, startPoint x: 179, startPoint y: 57, endPoint x: 183, endPoint y: 74, distance: 17.0
click at [179, 57] on span "IBX3 MAKMURTOPUP" at bounding box center [166, 57] width 67 height 7
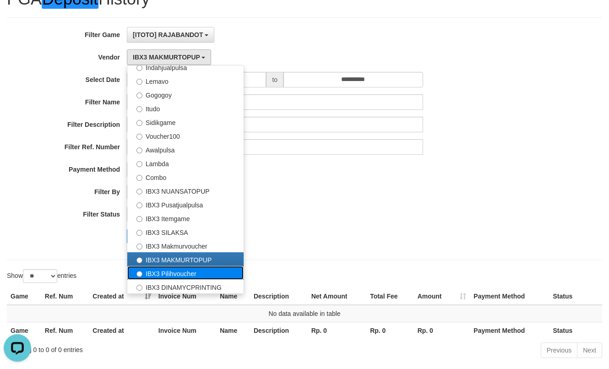
click at [174, 268] on label "IBX3 Pilihvoucher" at bounding box center [185, 273] width 116 height 14
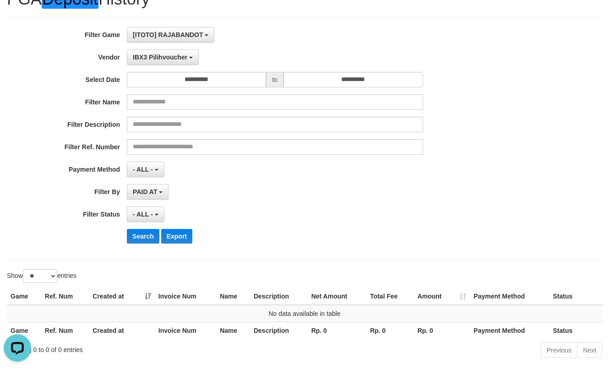
click at [141, 244] on div "**********" at bounding box center [254, 139] width 508 height 224
click at [141, 240] on button "Search" at bounding box center [143, 236] width 33 height 15
click at [175, 60] on span "IBX3 Pilihvoucher" at bounding box center [160, 57] width 55 height 7
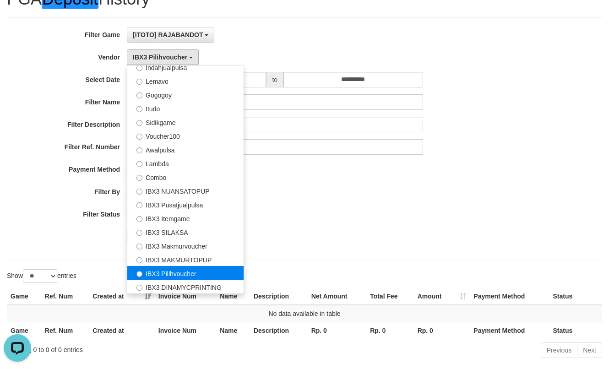
click at [168, 279] on label "IBX3 Pilihvoucher" at bounding box center [185, 273] width 116 height 14
click at [160, 277] on label "IBX3 Pilihvoucher" at bounding box center [185, 273] width 116 height 14
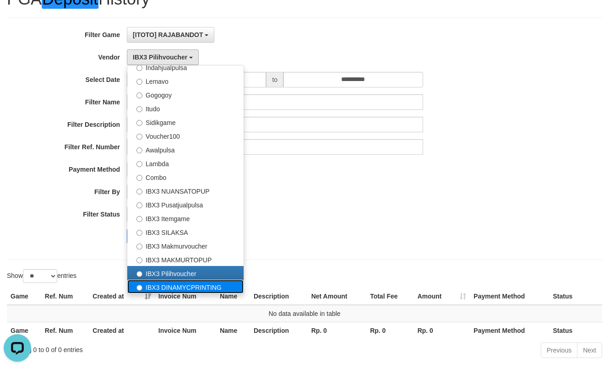
click at [160, 284] on label "IBX3 DINAMYCPRINTING" at bounding box center [185, 287] width 116 height 14
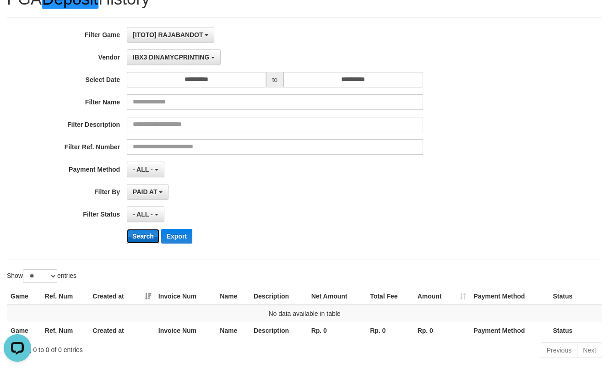
click at [141, 239] on button "Search" at bounding box center [143, 236] width 33 height 15
click at [168, 56] on span "IBX3 DINAMYCPRINTING" at bounding box center [171, 57] width 76 height 7
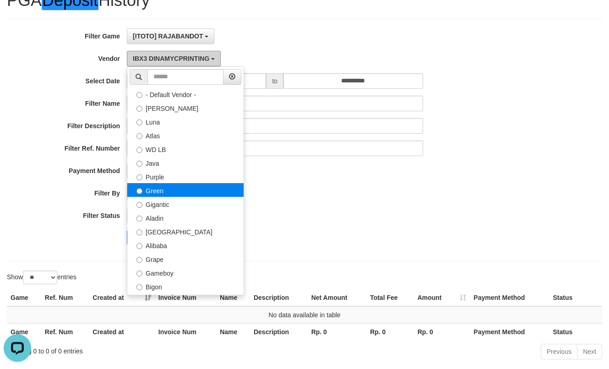
scroll to position [0, 0]
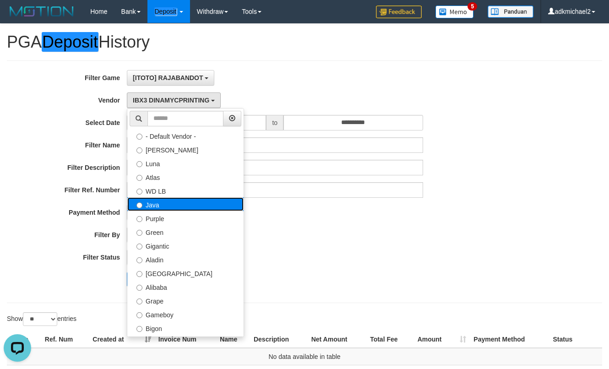
click at [159, 201] on label "Java" at bounding box center [185, 204] width 116 height 14
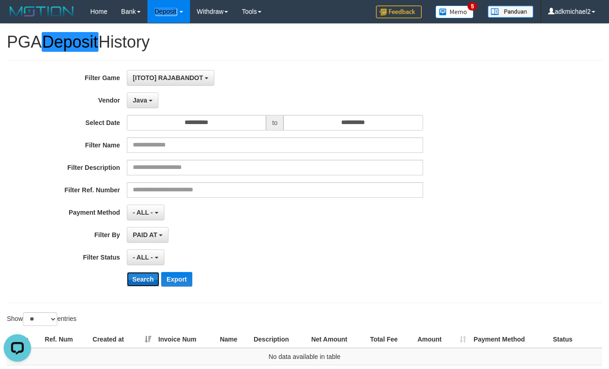
click at [154, 277] on button "Search" at bounding box center [143, 279] width 33 height 15
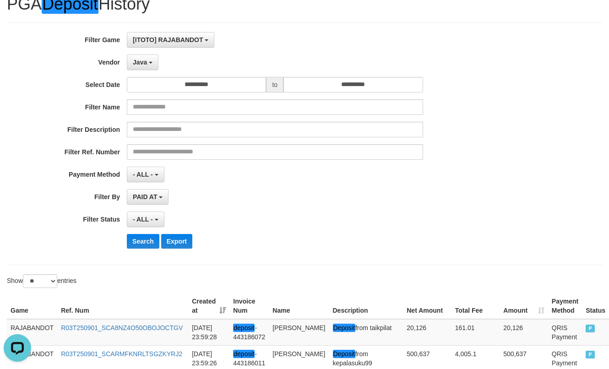
scroll to position [35, 0]
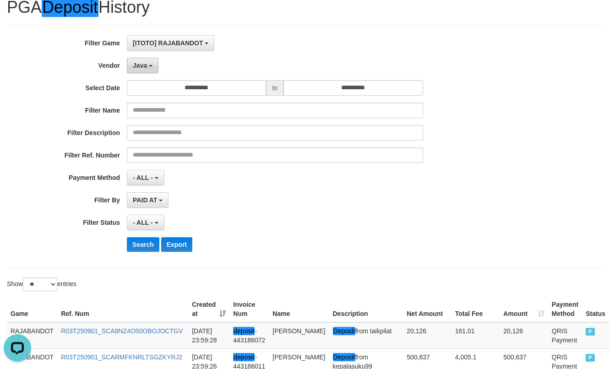
click at [137, 72] on button "Java" at bounding box center [143, 66] width 32 height 16
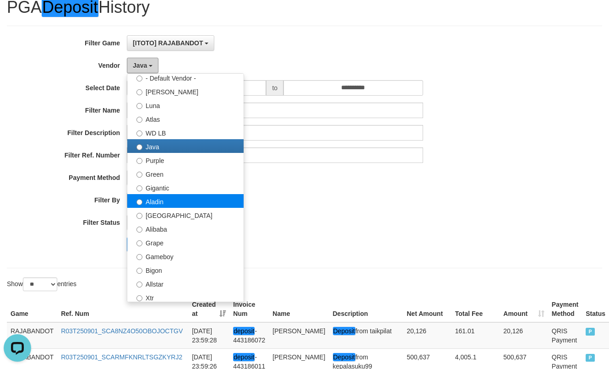
scroll to position [46, 0]
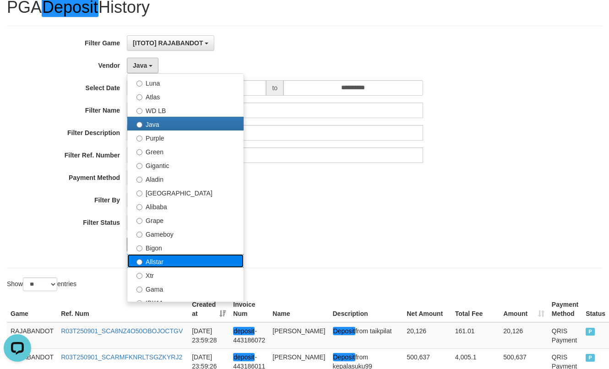
click at [181, 259] on label "Allstar" at bounding box center [185, 261] width 116 height 14
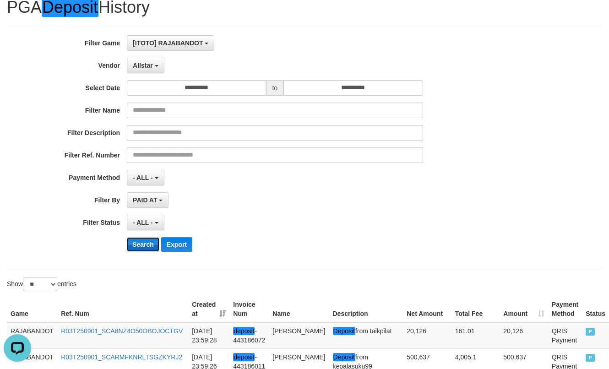
click at [144, 249] on button "Search" at bounding box center [143, 244] width 33 height 15
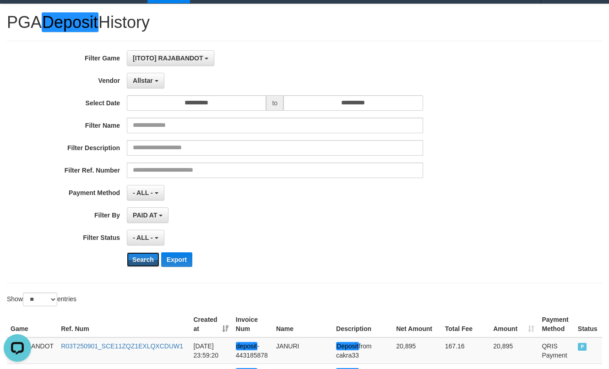
scroll to position [16, 0]
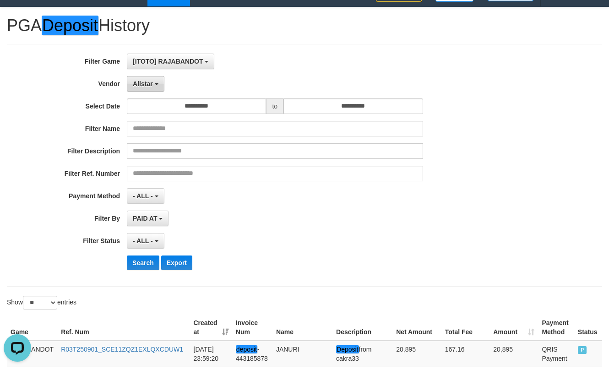
click at [144, 82] on span "Allstar" at bounding box center [143, 83] width 20 height 7
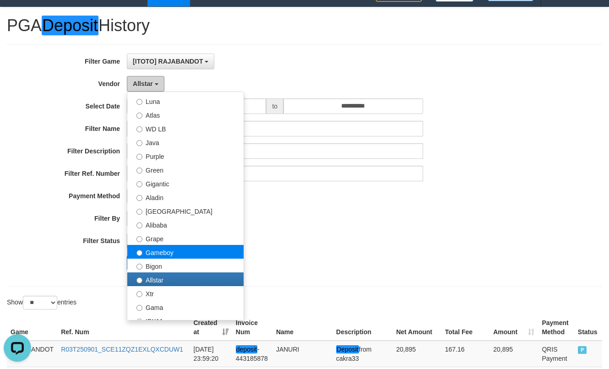
scroll to position [137, 0]
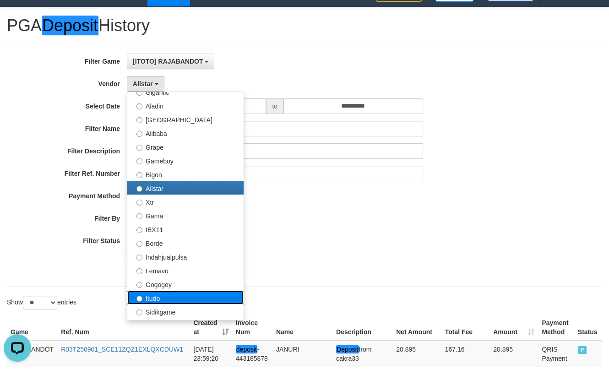
click at [167, 295] on label "Itudo" at bounding box center [185, 298] width 116 height 14
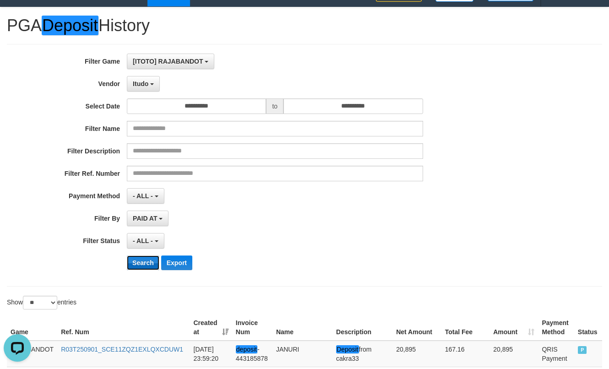
click at [149, 265] on button "Search" at bounding box center [143, 263] width 33 height 15
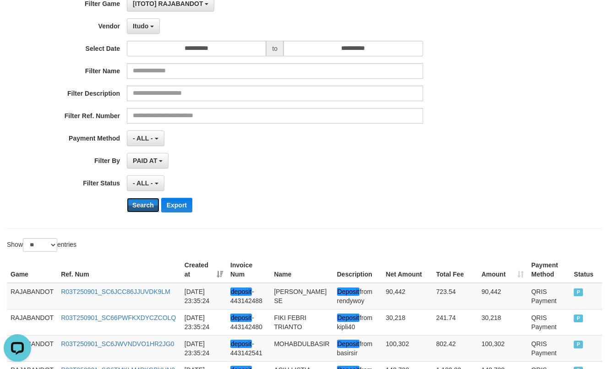
scroll to position [53, 0]
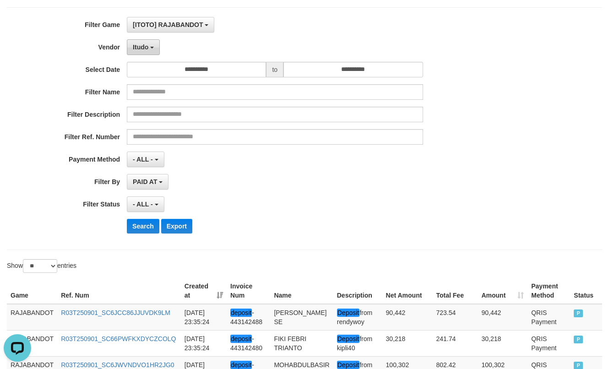
click at [143, 44] on span "Itudo" at bounding box center [141, 47] width 16 height 7
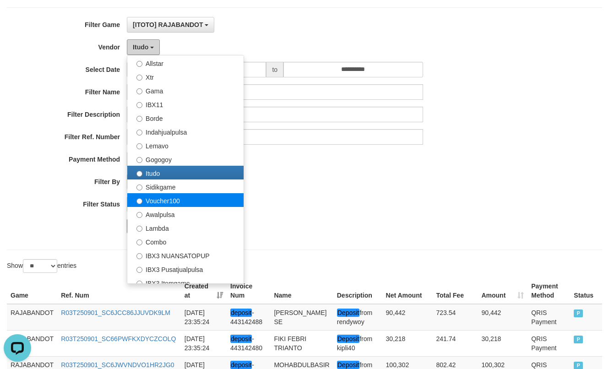
scroll to position [229, 0]
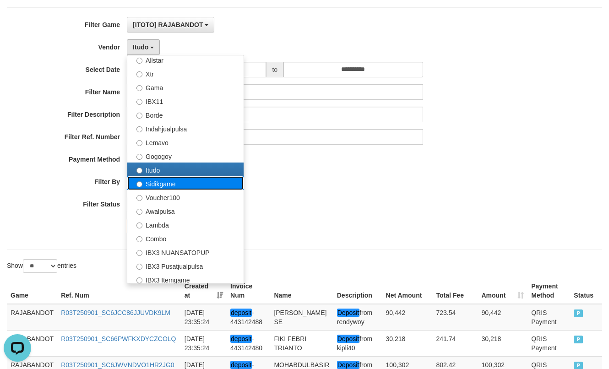
click at [169, 186] on label "Sidikgame" at bounding box center [185, 183] width 116 height 14
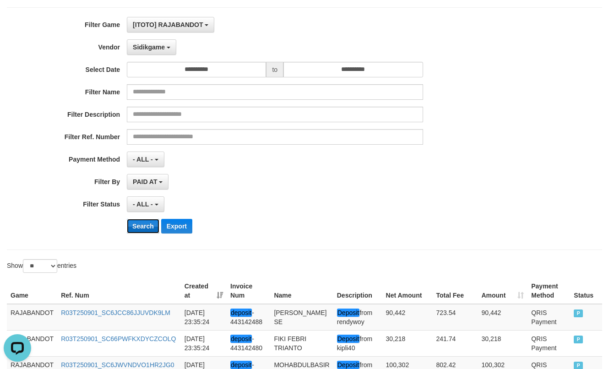
click at [147, 219] on button "Search" at bounding box center [143, 226] width 33 height 15
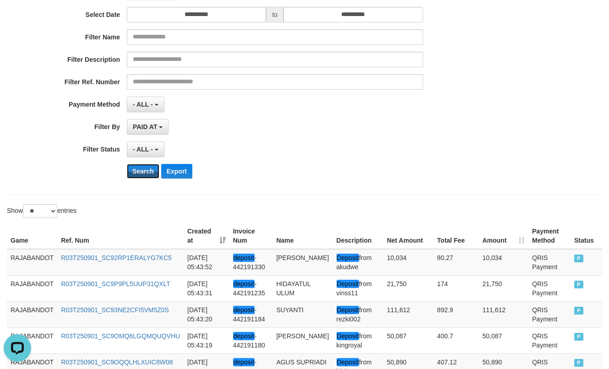
scroll to position [62, 0]
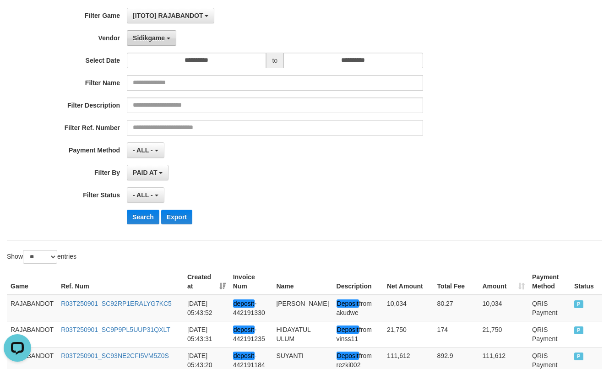
click at [153, 44] on button "Sidikgame" at bounding box center [151, 38] width 49 height 16
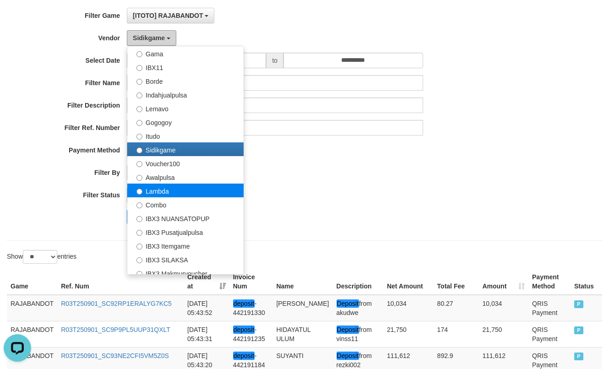
scroll to position [275, 0]
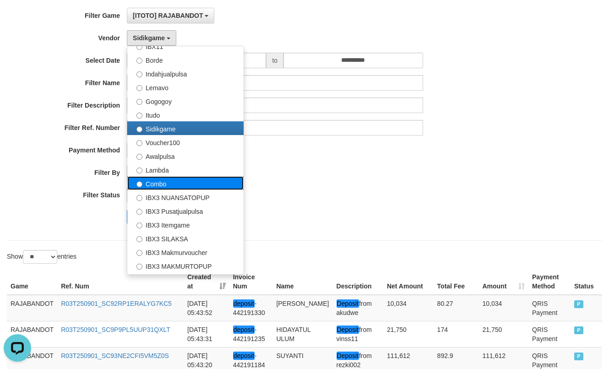
click at [164, 181] on label "Combo" at bounding box center [185, 183] width 116 height 14
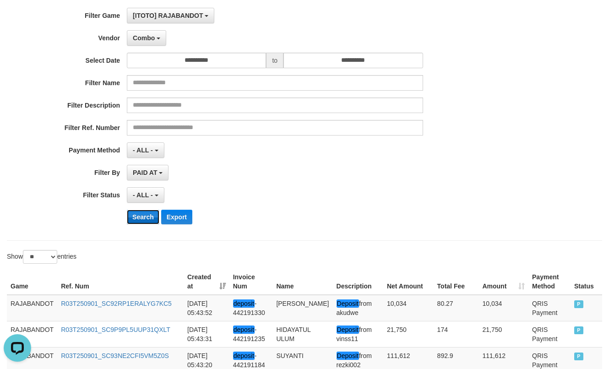
click at [147, 216] on button "Search" at bounding box center [143, 217] width 33 height 15
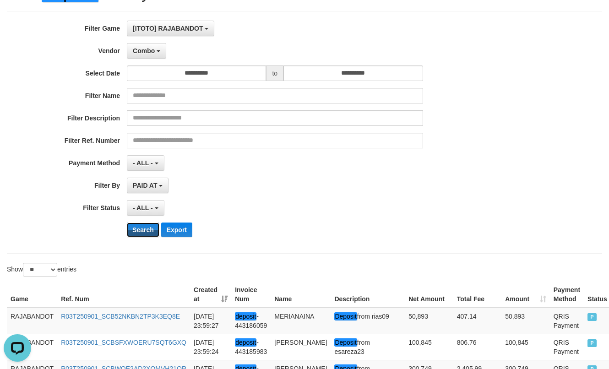
scroll to position [35, 0]
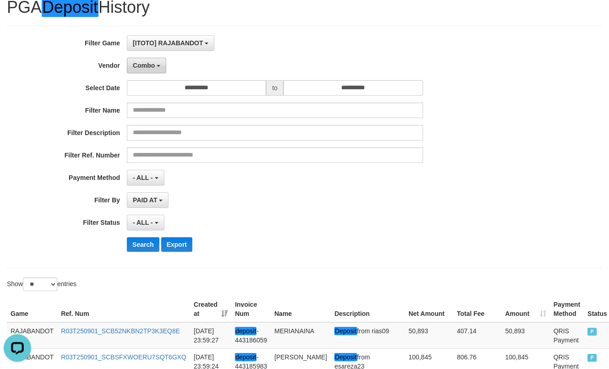
click at [148, 65] on span "Combo" at bounding box center [144, 65] width 22 height 7
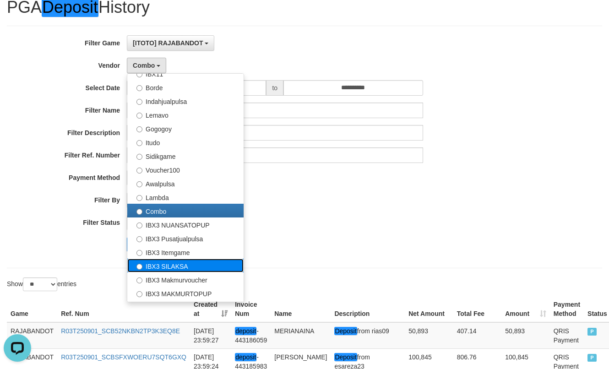
click at [184, 261] on label "IBX3 SILAKSA" at bounding box center [185, 266] width 116 height 14
select select "**********"
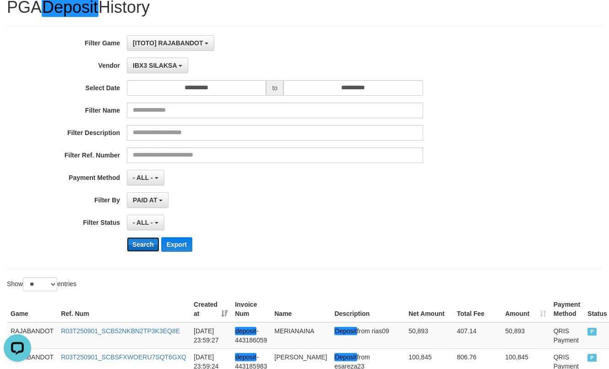
click at [142, 243] on button "Search" at bounding box center [143, 244] width 33 height 15
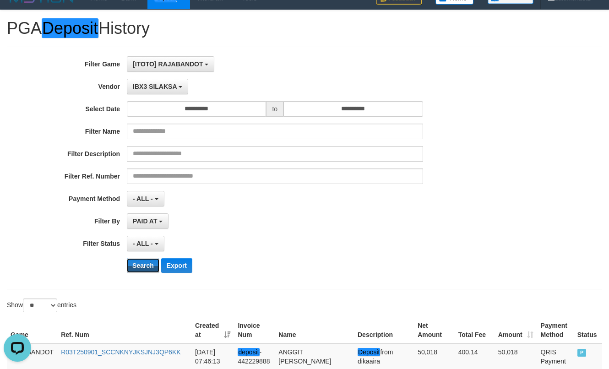
scroll to position [0, 0]
